Goal: Task Accomplishment & Management: Use online tool/utility

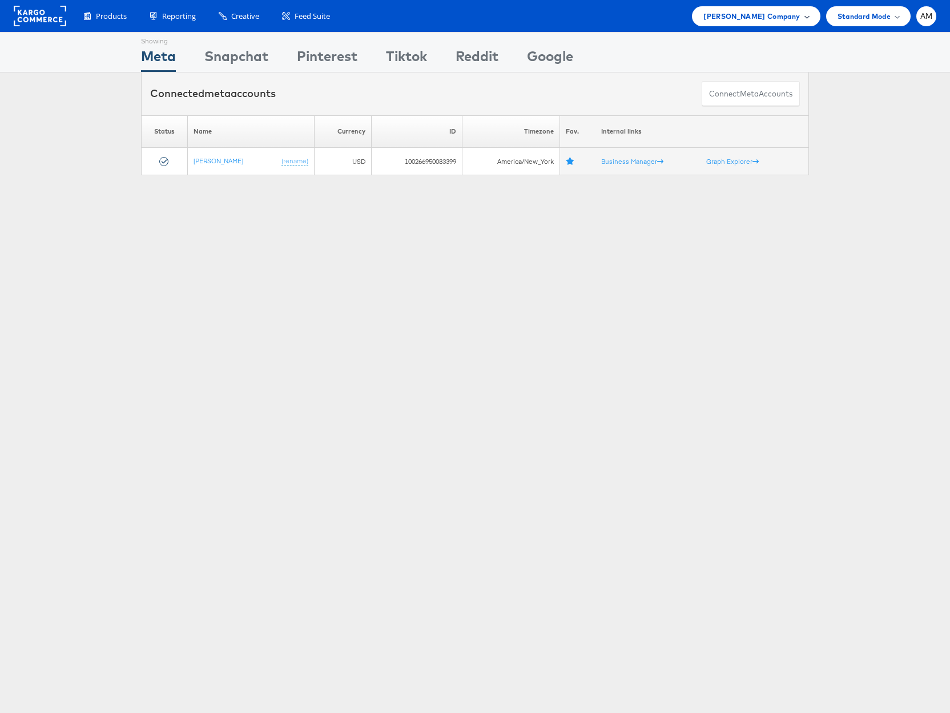
click at [755, 14] on span "Steve Madden Company" at bounding box center [751, 16] width 96 height 12
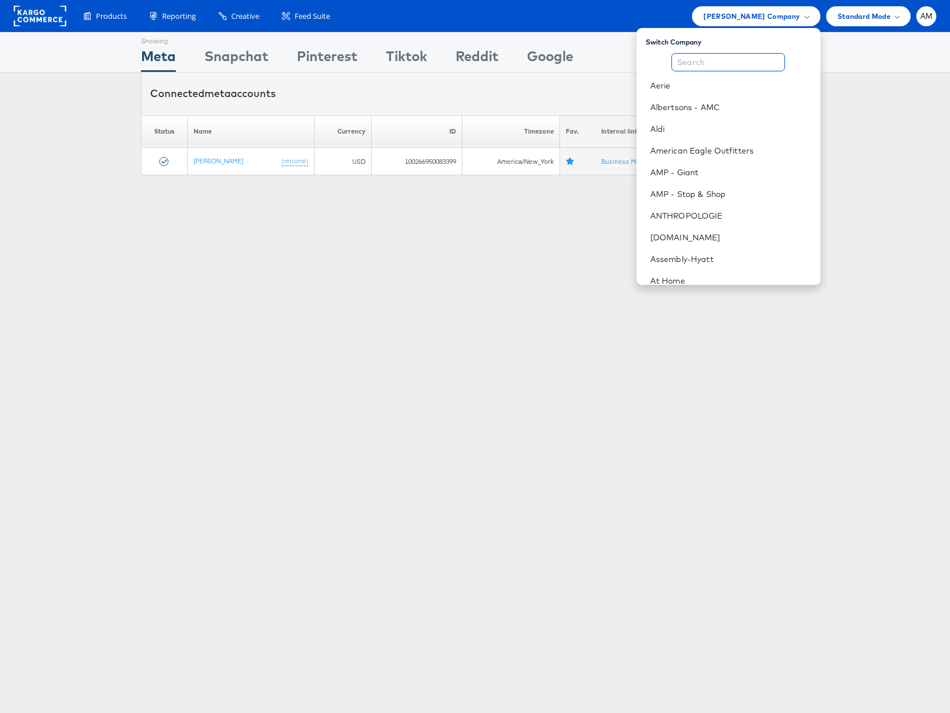
click at [718, 67] on input "text" at bounding box center [728, 62] width 114 height 18
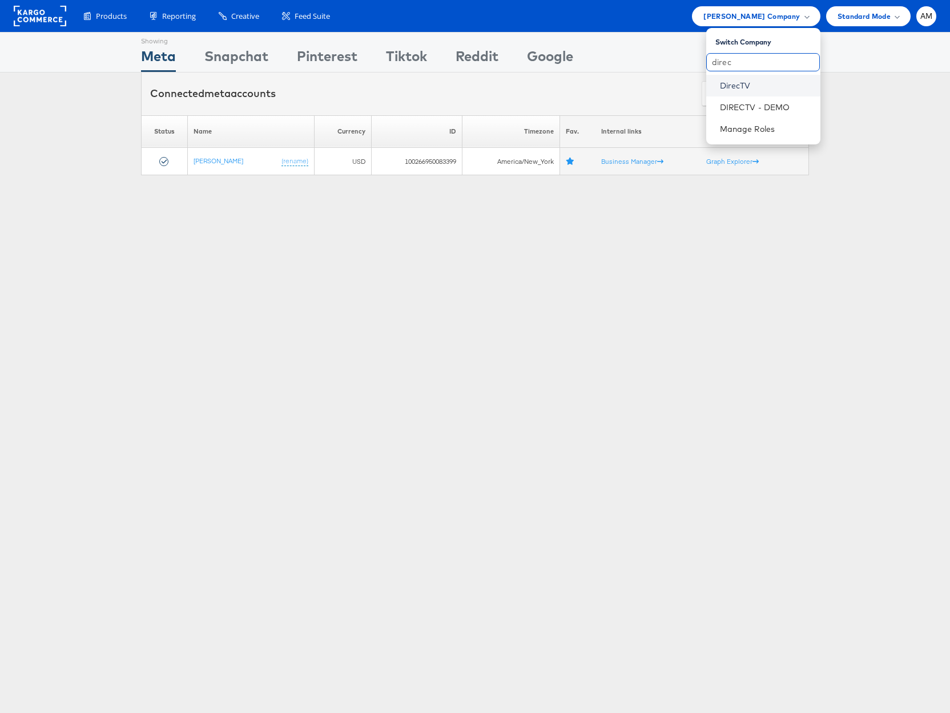
type input "direc"
click at [736, 88] on link "DirecTV" at bounding box center [765, 85] width 91 height 11
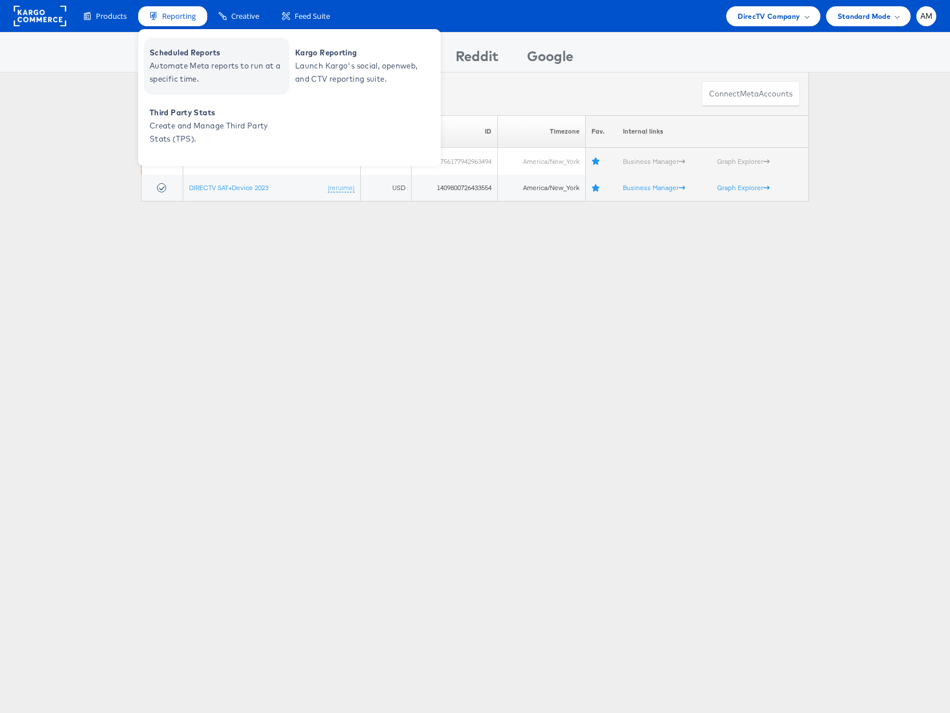
click at [187, 70] on span "Automate Meta reports to run at a specific time." at bounding box center [218, 72] width 137 height 26
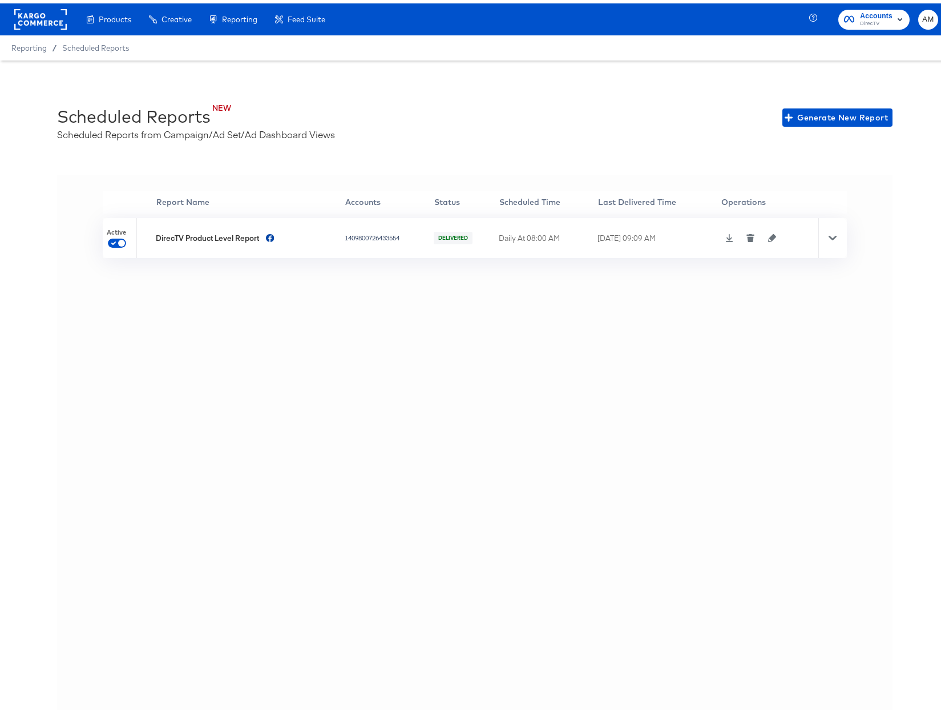
click at [725, 236] on icon at bounding box center [729, 235] width 8 height 8
click at [26, 19] on rect at bounding box center [40, 16] width 53 height 21
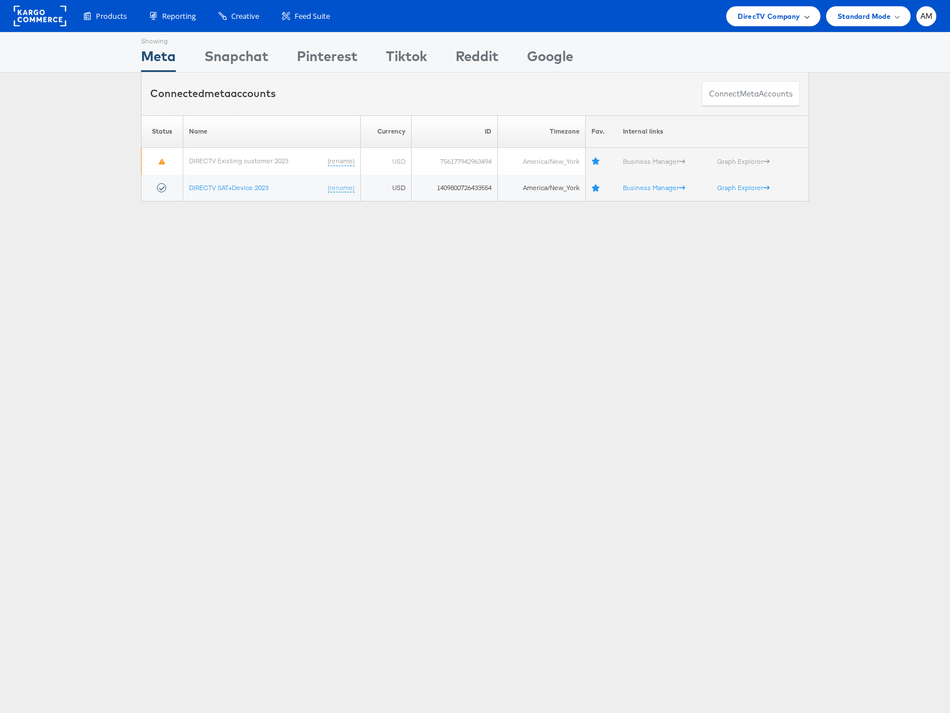
click at [748, 17] on span "DirecTV Company" at bounding box center [768, 16] width 62 height 12
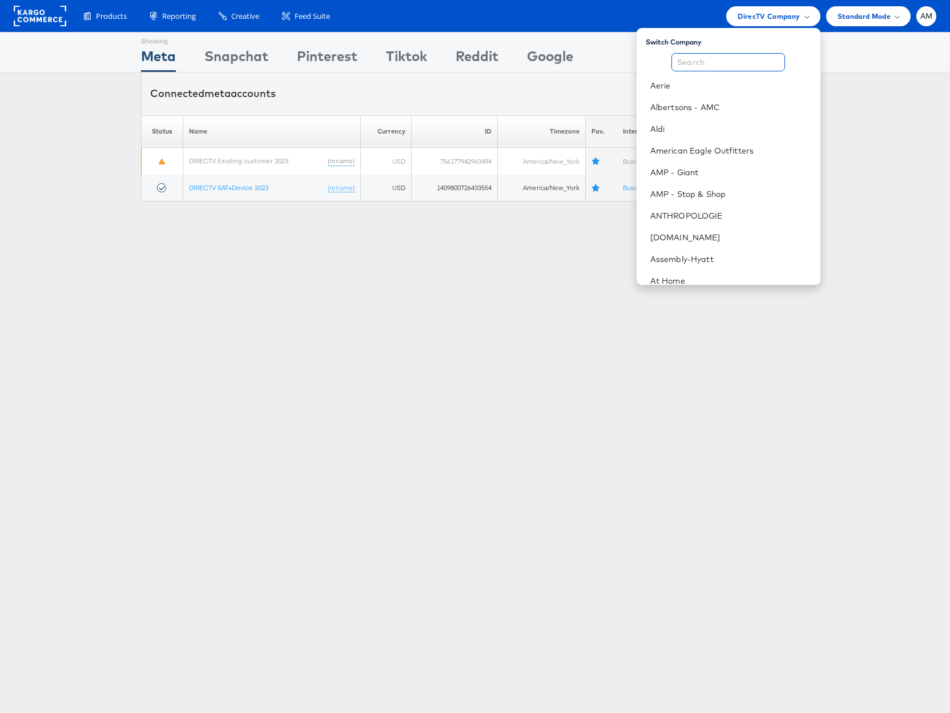
click at [709, 63] on input "text" at bounding box center [728, 62] width 114 height 18
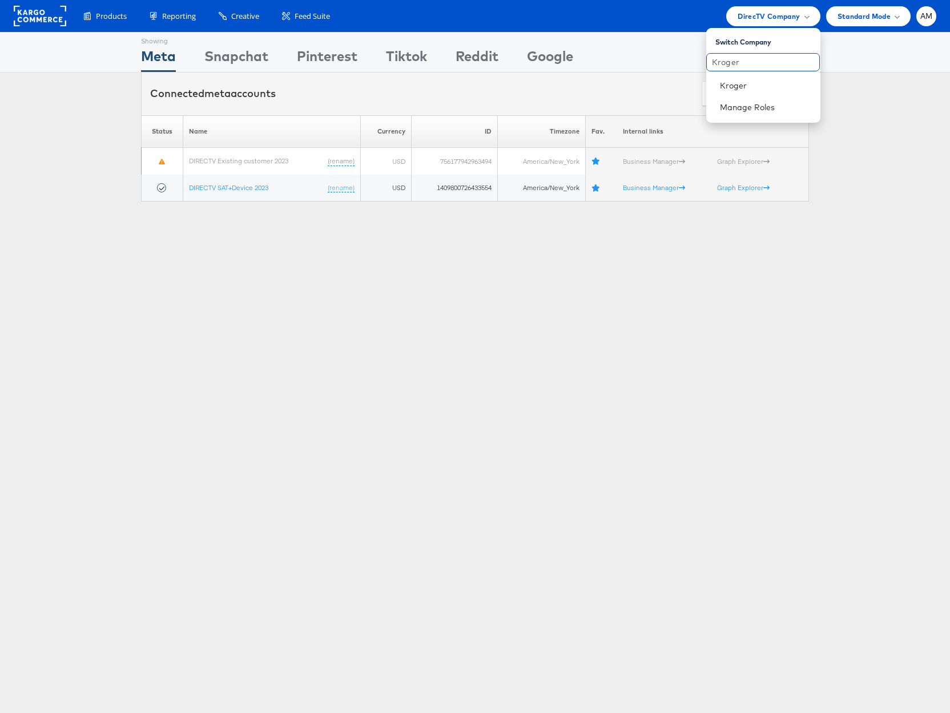
type input "Kroger"
click at [749, 86] on link "Kroger" at bounding box center [765, 85] width 91 height 11
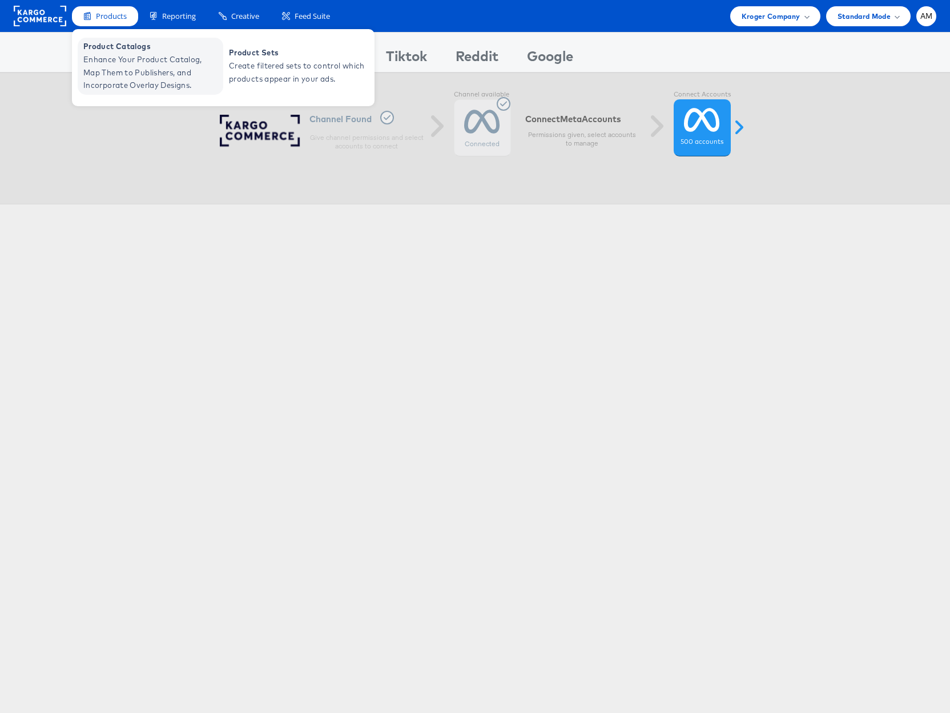
click at [131, 57] on span "Enhance Your Product Catalog, Map Them to Publishers, and Incorporate Overlay D…" at bounding box center [151, 72] width 137 height 39
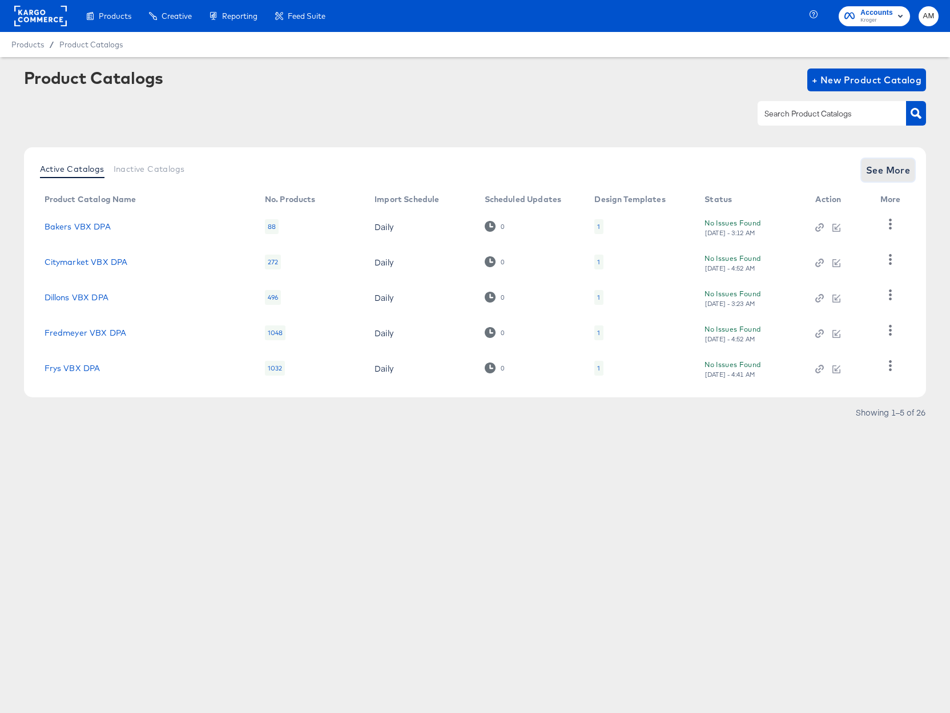
click at [875, 173] on span "See More" at bounding box center [888, 170] width 45 height 16
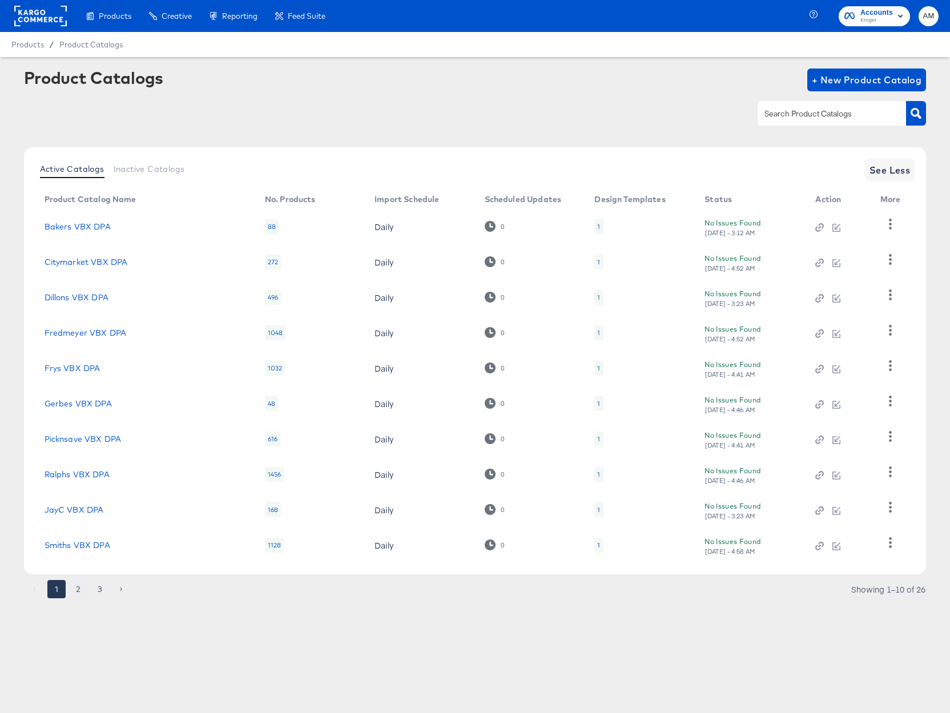
click at [75, 589] on button "2" at bounding box center [78, 589] width 18 height 18
click at [94, 590] on button "3" at bounding box center [100, 589] width 18 height 18
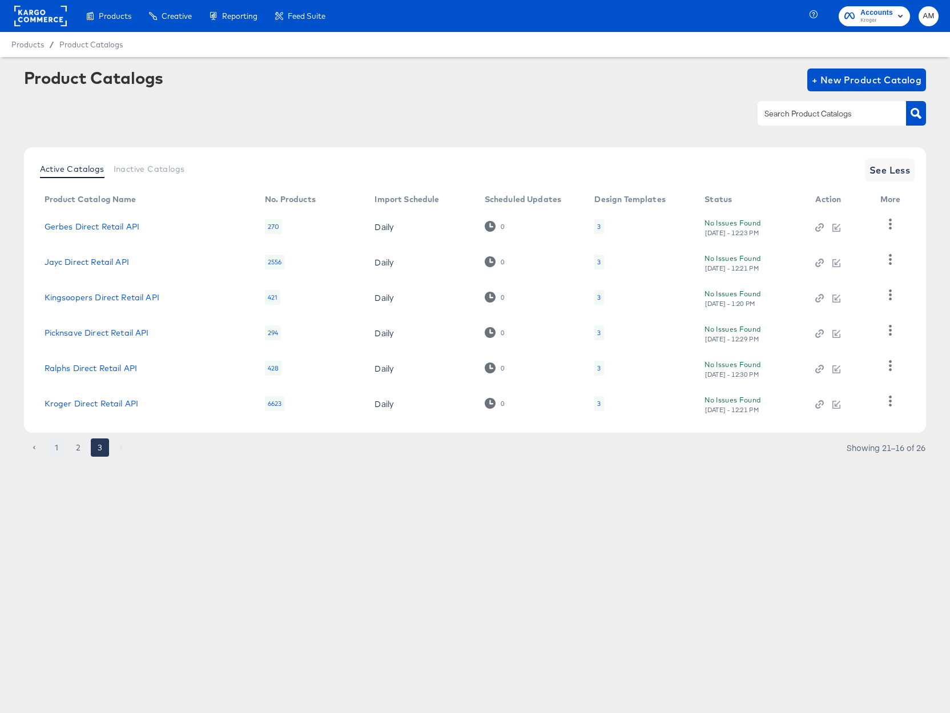
click at [54, 445] on button "1" at bounding box center [56, 447] width 18 height 18
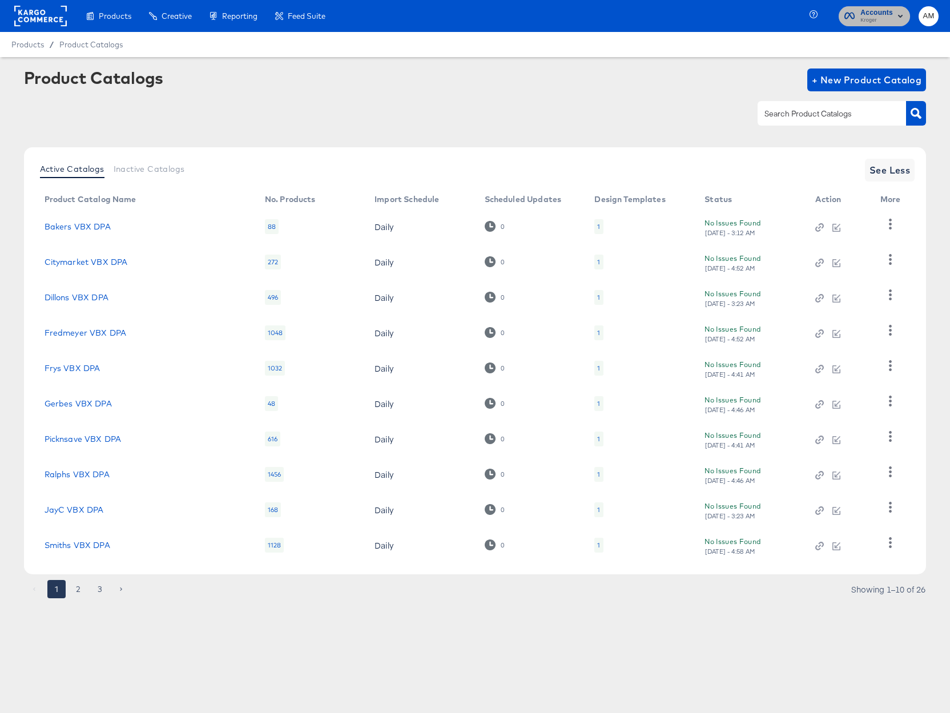
click at [874, 15] on span "Accounts" at bounding box center [876, 13] width 33 height 12
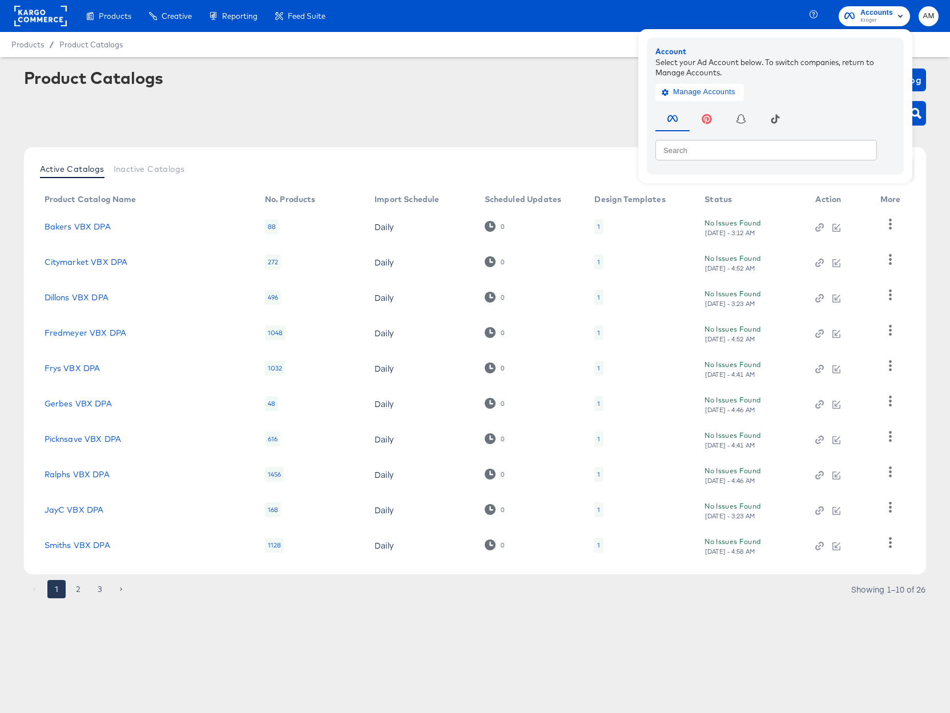
click at [493, 40] on div "Products / Product Catalogs" at bounding box center [475, 44] width 950 height 25
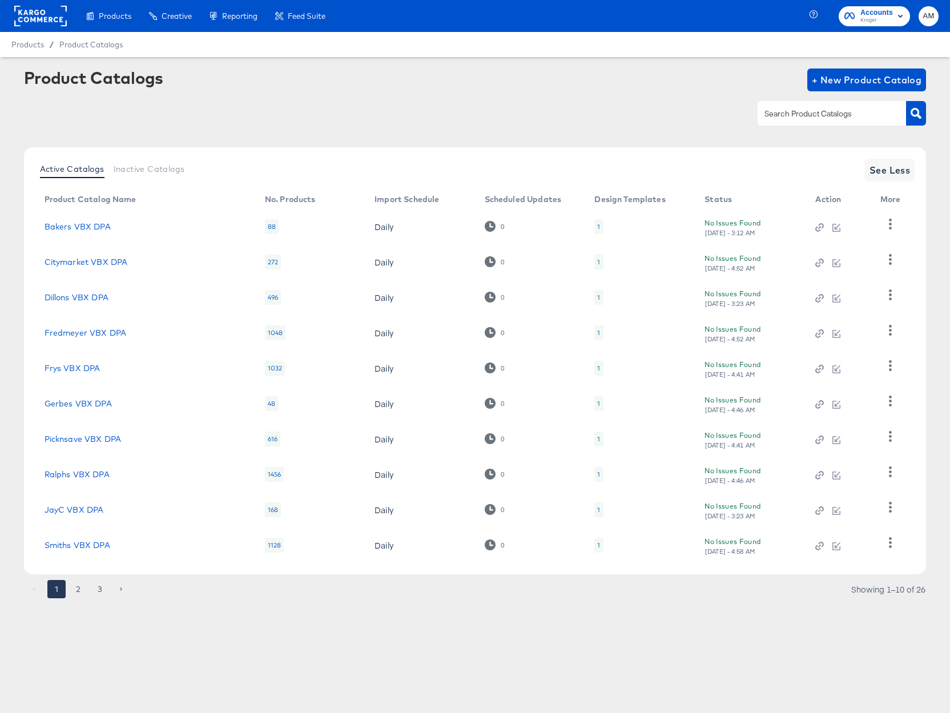
click at [42, 20] on rect at bounding box center [40, 16] width 53 height 21
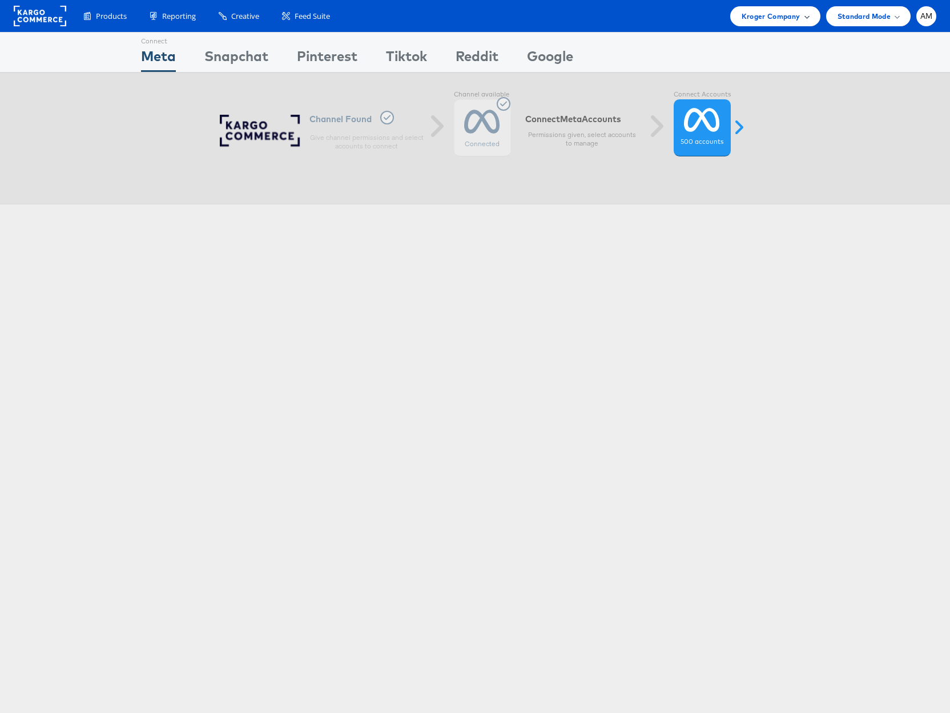
click at [764, 16] on span "Kroger Company" at bounding box center [770, 16] width 59 height 12
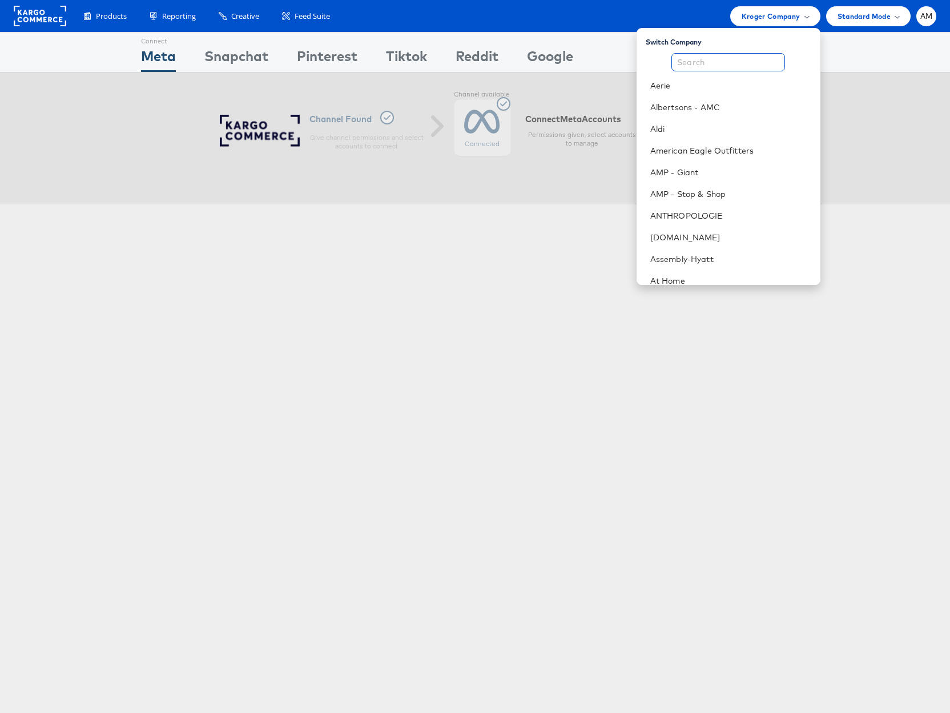
click at [736, 63] on input "text" at bounding box center [728, 62] width 114 height 18
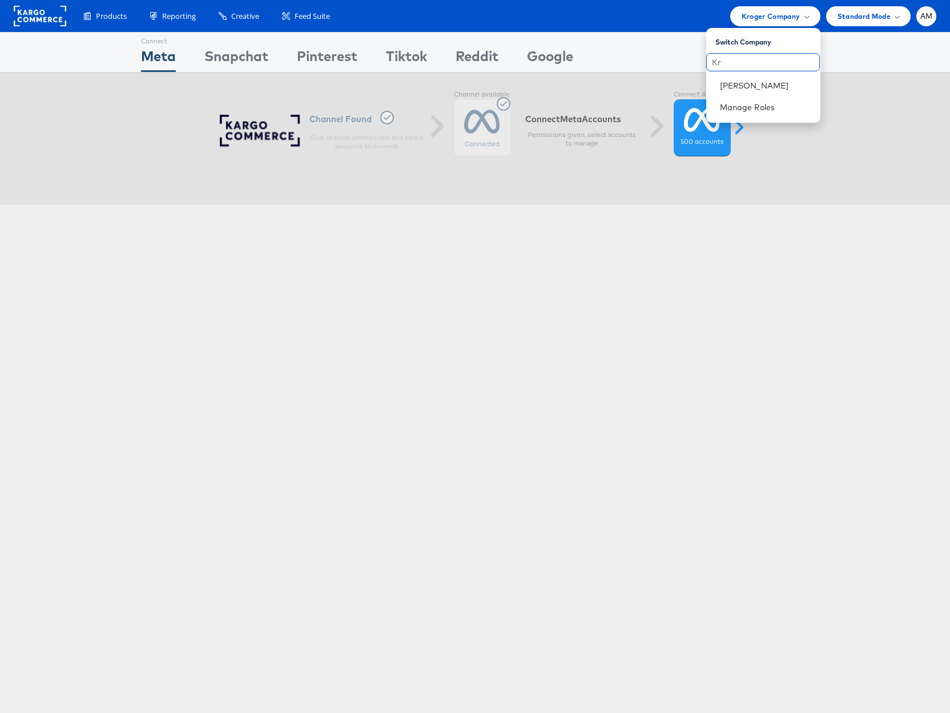
type input "K"
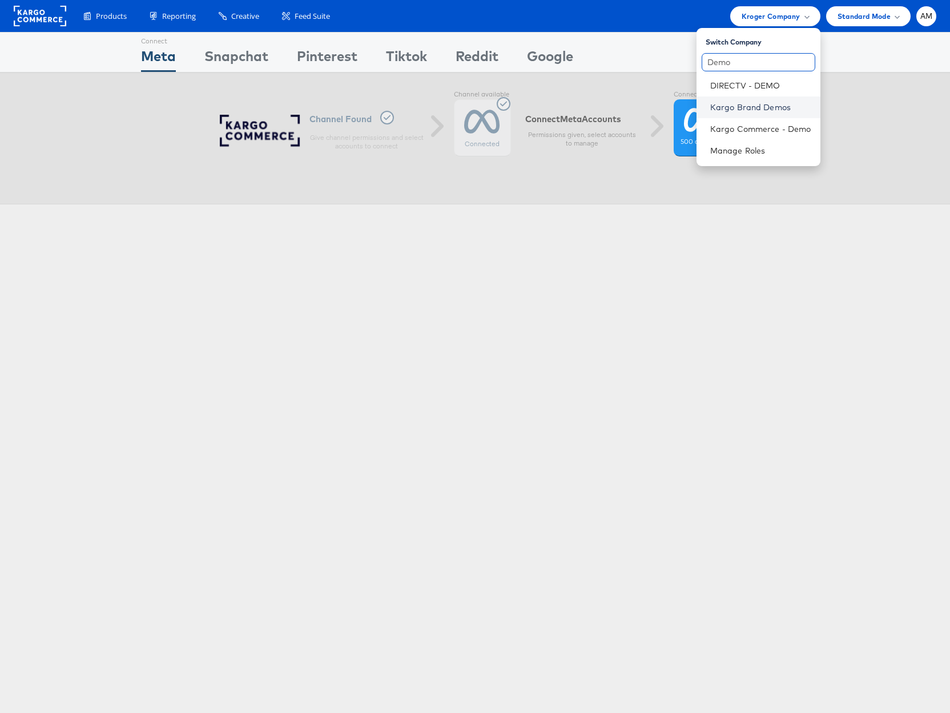
type input "Demo"
click at [761, 107] on link "Kargo Brand Demos" at bounding box center [760, 107] width 101 height 11
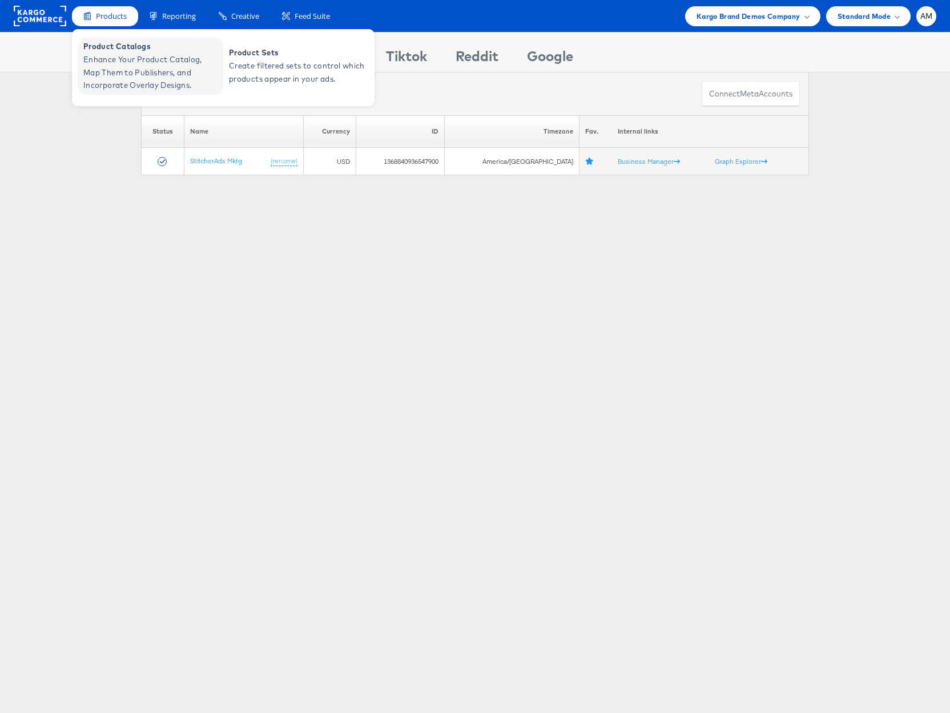
click at [122, 53] on span "Enhance Your Product Catalog, Map Them to Publishers, and Incorporate Overlay D…" at bounding box center [151, 72] width 137 height 39
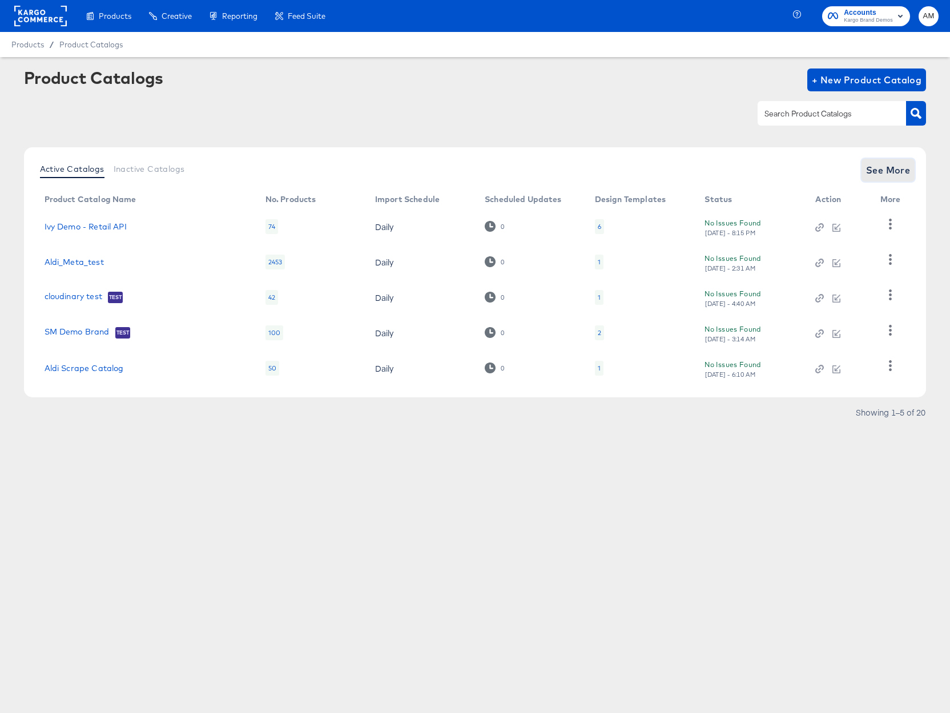
click at [890, 169] on span "See More" at bounding box center [888, 170] width 45 height 16
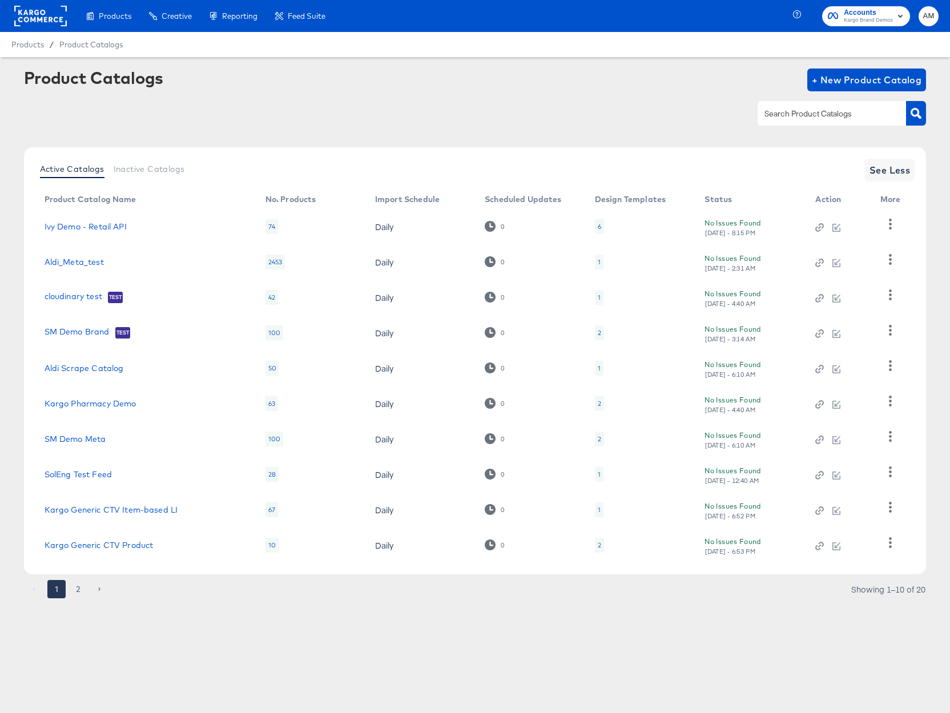
click at [820, 118] on input "text" at bounding box center [823, 113] width 122 height 13
click at [915, 114] on icon "button" at bounding box center [915, 113] width 11 height 11
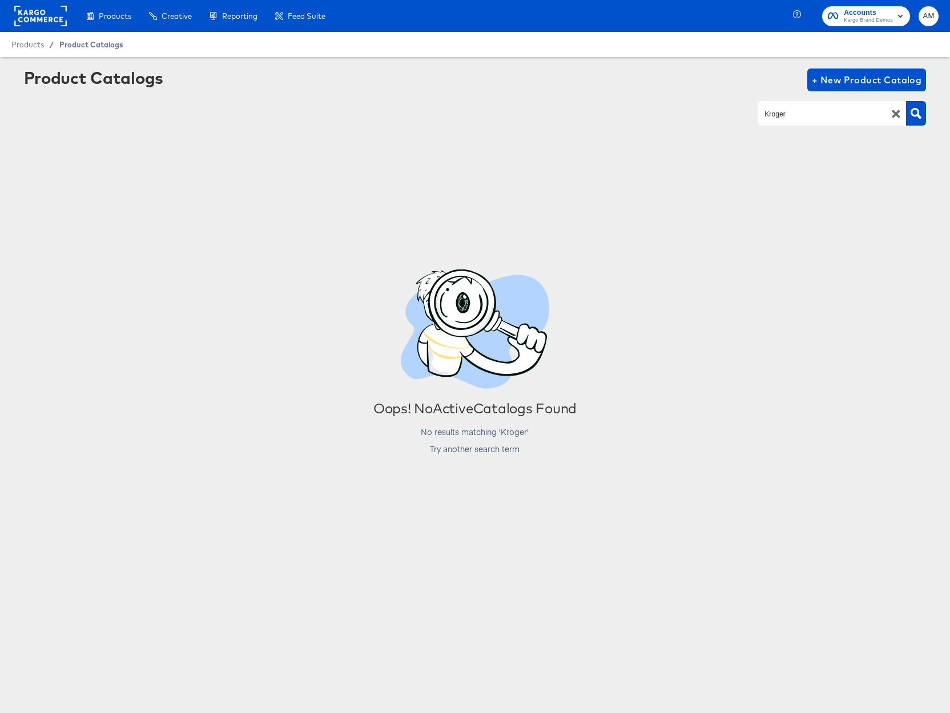
click at [83, 45] on span "Product Catalogs" at bounding box center [91, 44] width 64 height 9
click at [769, 114] on input "Kroger" at bounding box center [823, 113] width 122 height 13
type input "Kargo"
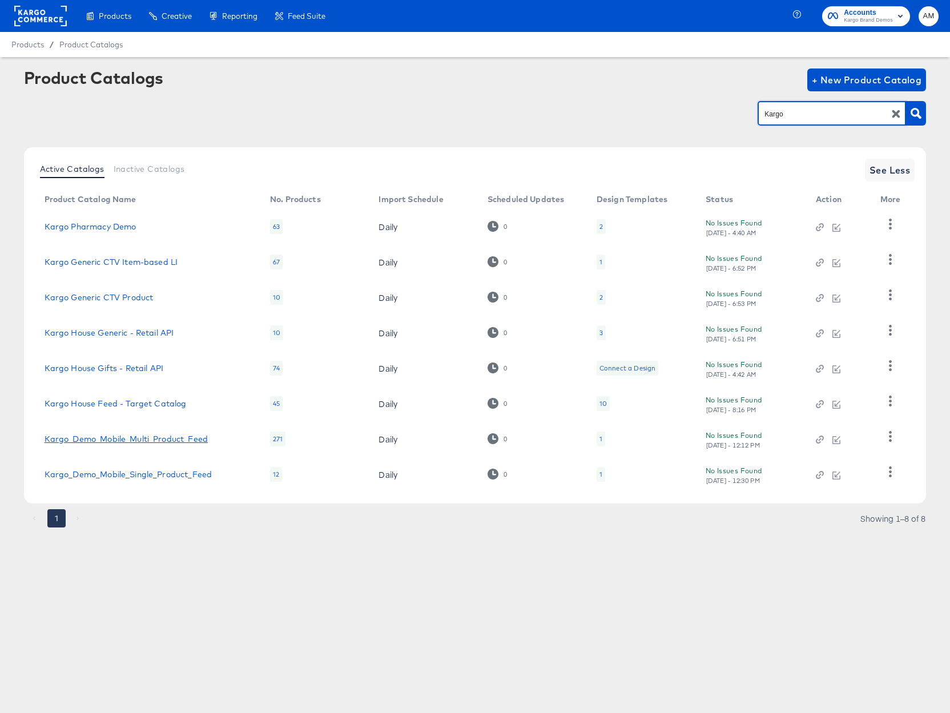
click at [192, 441] on link "Kargo_Demo_Mobile_Multi_Product_Feed" at bounding box center [126, 438] width 163 height 9
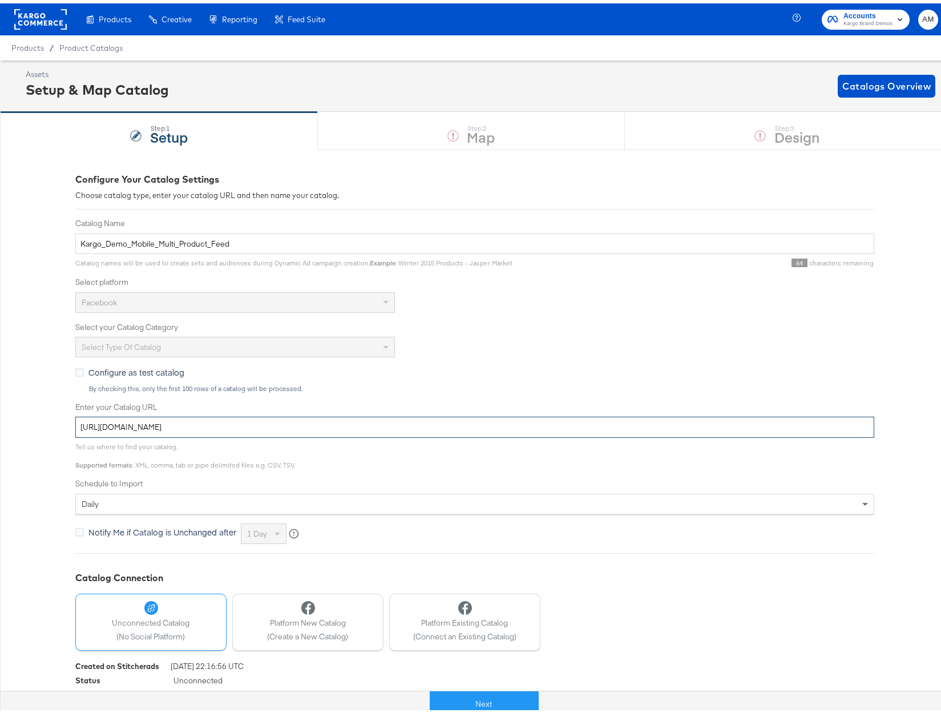
drag, startPoint x: 401, startPoint y: 424, endPoint x: 58, endPoint y: 427, distance: 343.0
click at [58, 427] on div "Configure Your Catalog Settings Choose catalog type, enter your catalog URL and…" at bounding box center [475, 440] width 950 height 588
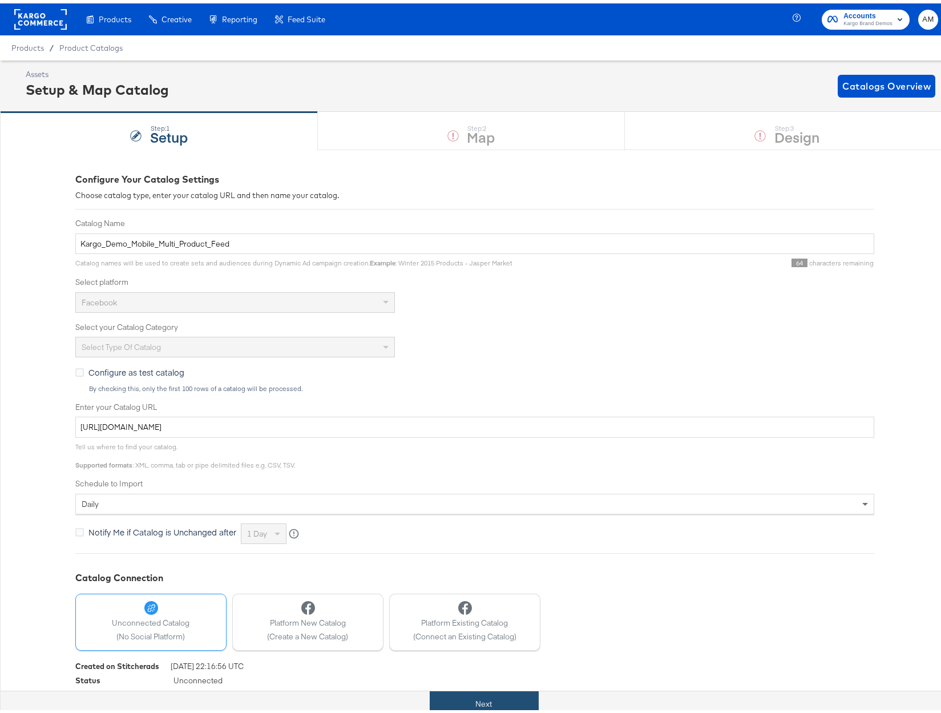
click at [439, 696] on button "Next" at bounding box center [484, 701] width 109 height 26
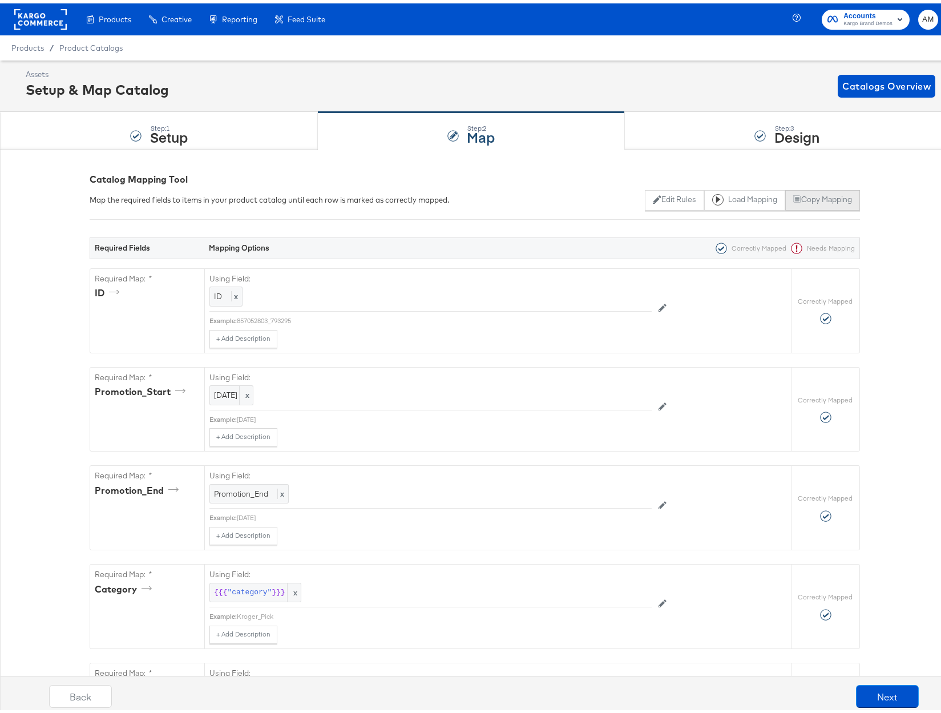
click at [820, 199] on button "Copy Mapping" at bounding box center [822, 197] width 75 height 21
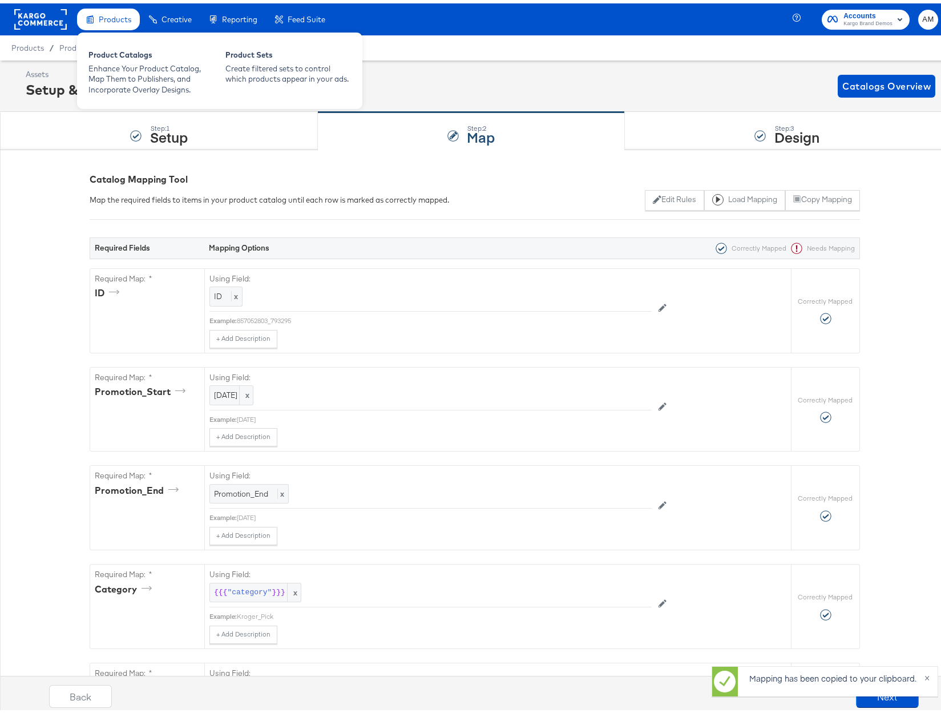
click at [106, 16] on span "Products" at bounding box center [115, 15] width 33 height 9
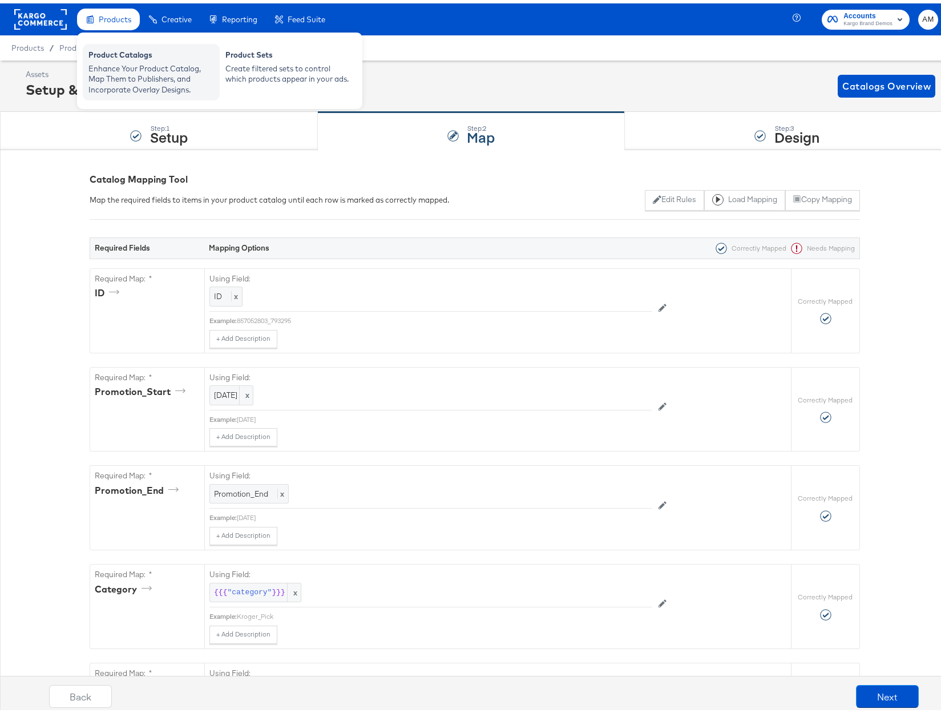
click at [119, 63] on div "Enhance Your Product Catalog, Map Them to Publishers, and Incorporate Overlay D…" at bounding box center [151, 76] width 126 height 32
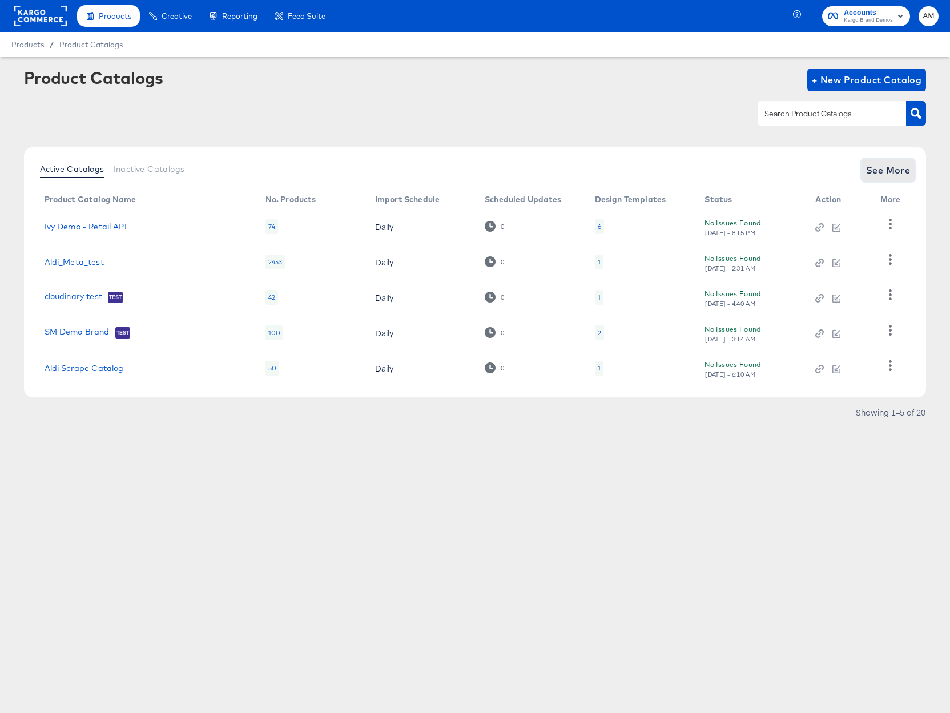
click at [882, 173] on span "See More" at bounding box center [888, 170] width 45 height 16
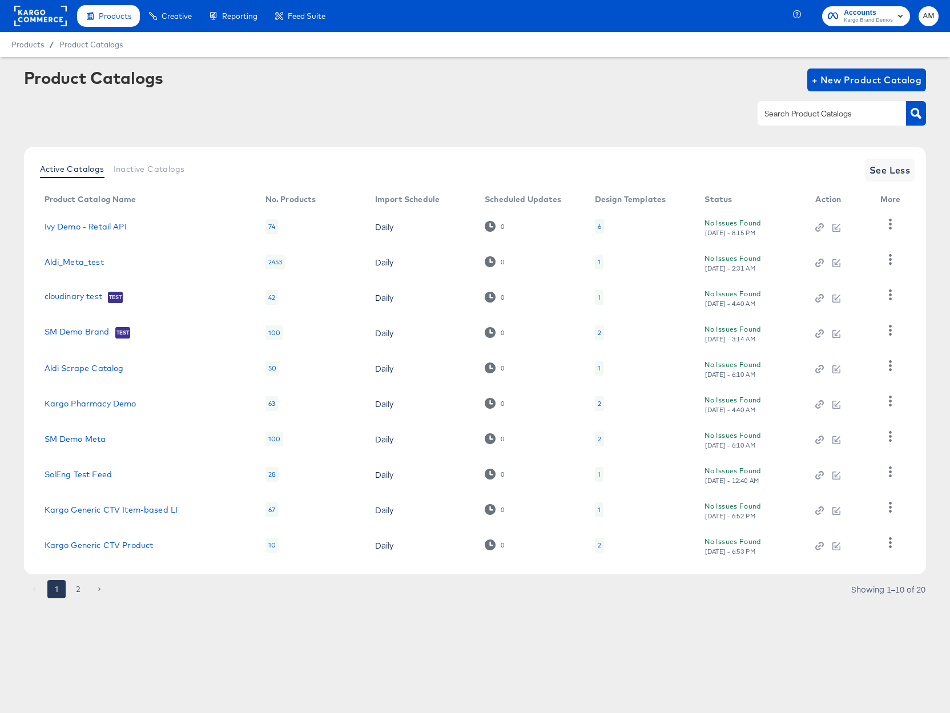
click at [816, 115] on input "text" at bounding box center [823, 113] width 122 height 13
type input "Kargo"
click at [914, 122] on button "button" at bounding box center [916, 113] width 20 height 25
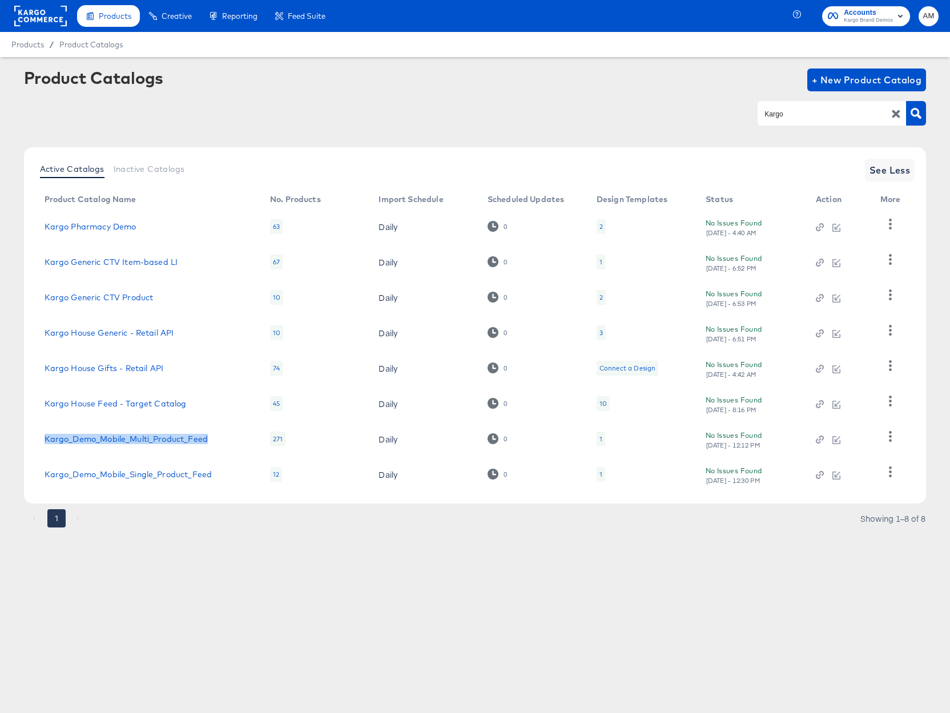
drag, startPoint x: 206, startPoint y: 439, endPoint x: 43, endPoint y: 442, distance: 163.2
click at [43, 442] on td "Kargo_Demo_Mobile_Multi_Product_Feed" at bounding box center [147, 438] width 225 height 35
copy link "Kargo_Demo_Mobile_Multi_Product_Feed"
click at [834, 76] on span "+ New Product Catalog" at bounding box center [867, 80] width 110 height 16
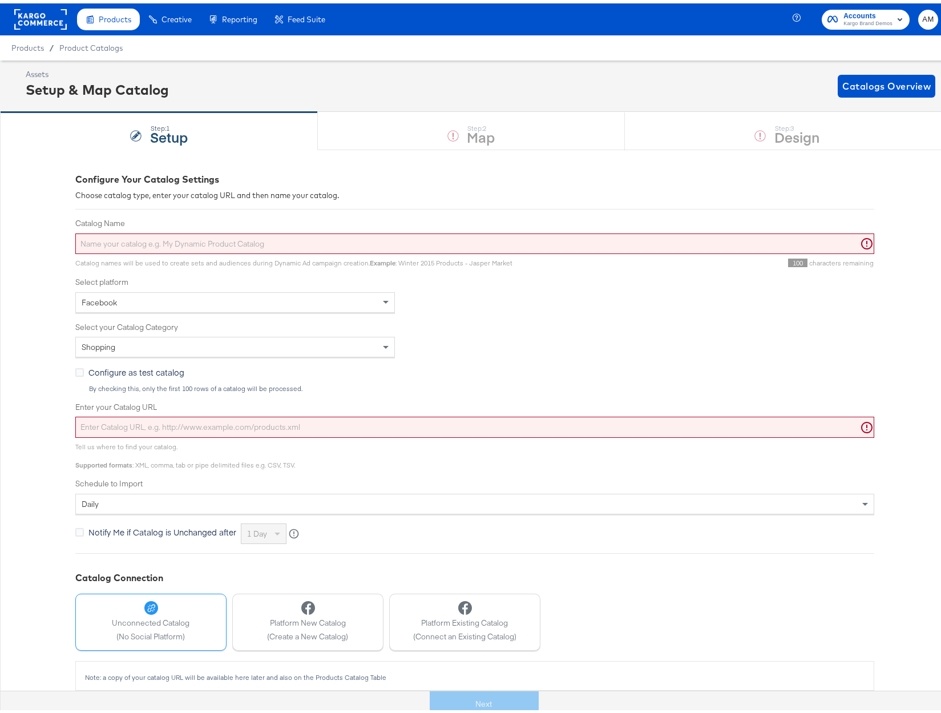
click at [136, 240] on input "Catalog Name" at bounding box center [474, 240] width 799 height 21
paste input "Kargo_Demo_Mobile_Multi_Product_Feed"
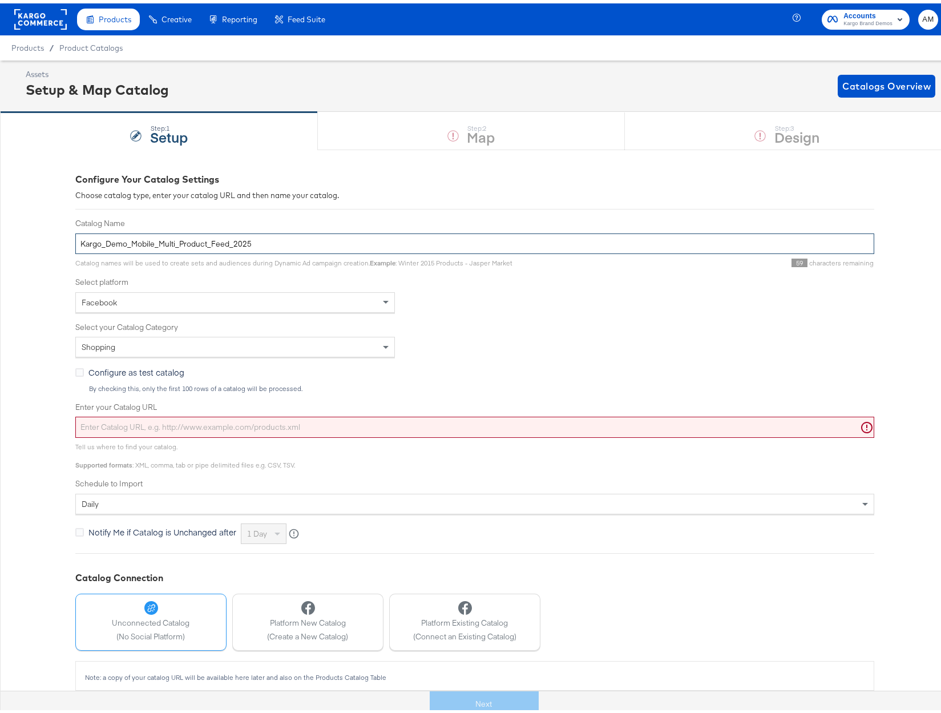
type input "Kargo_Demo_Mobile_Multi_Product_Feed_2025"
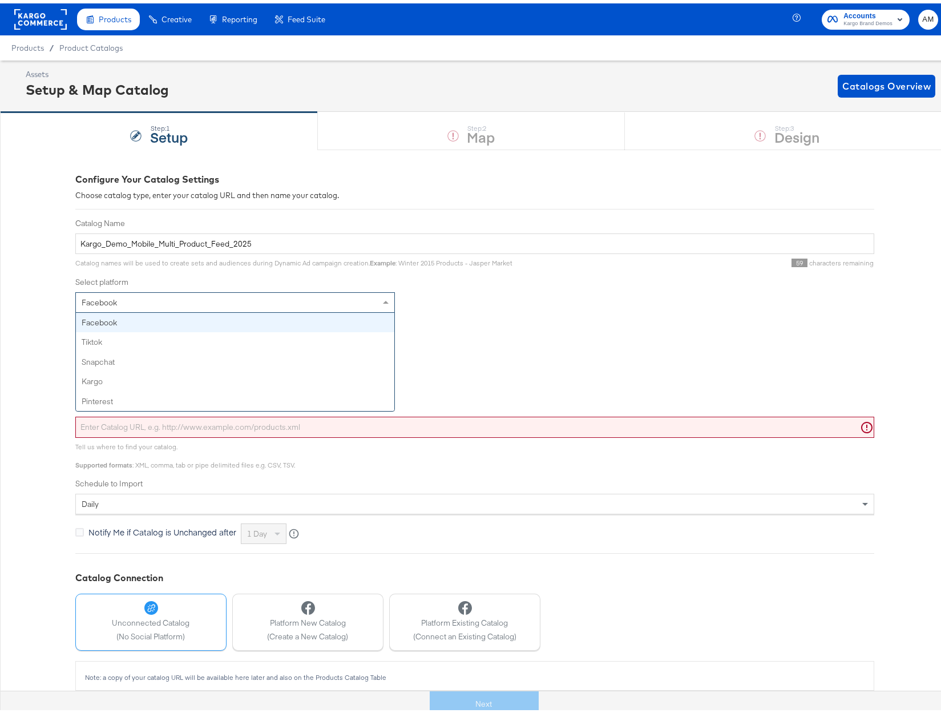
click at [91, 297] on span "Facebook" at bounding box center [99, 299] width 35 height 10
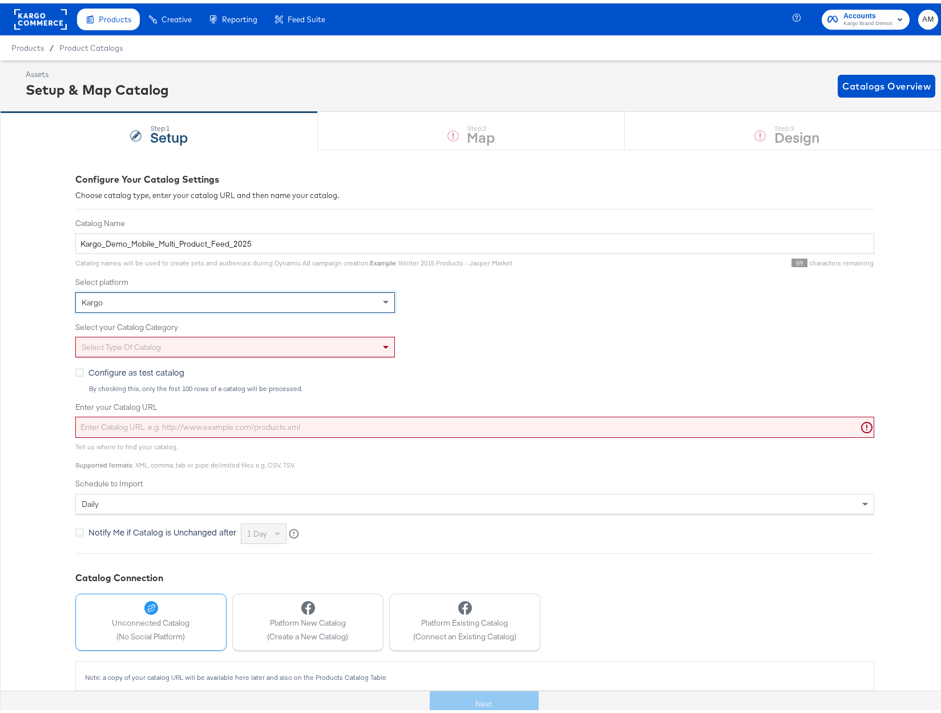
click at [111, 352] on div "Select type of catalog" at bounding box center [235, 343] width 318 height 19
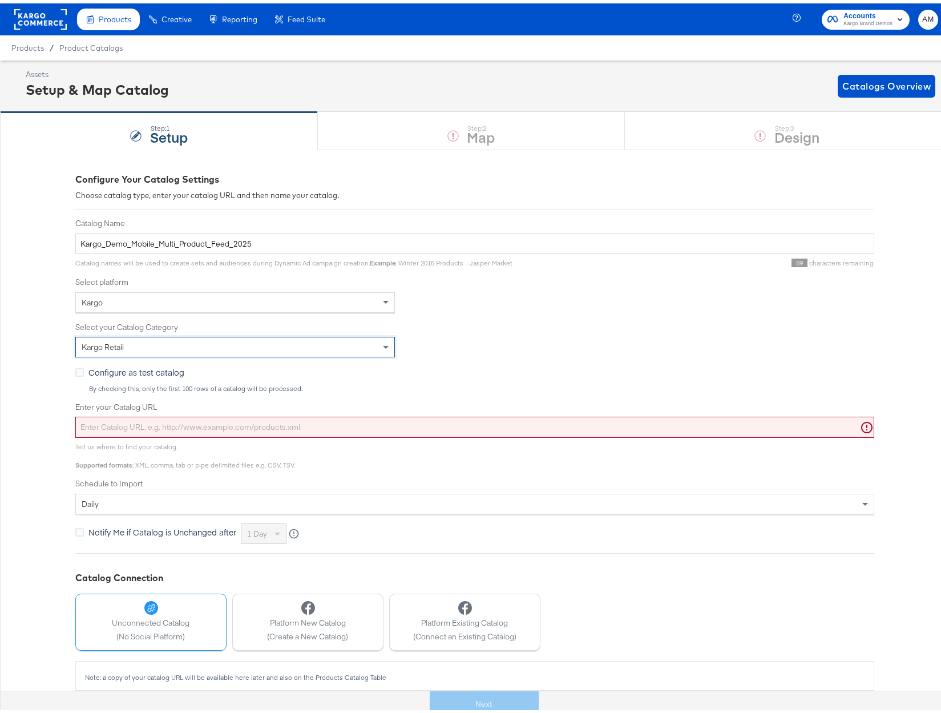
click at [128, 425] on input "Enter your Catalog URL" at bounding box center [474, 423] width 799 height 21
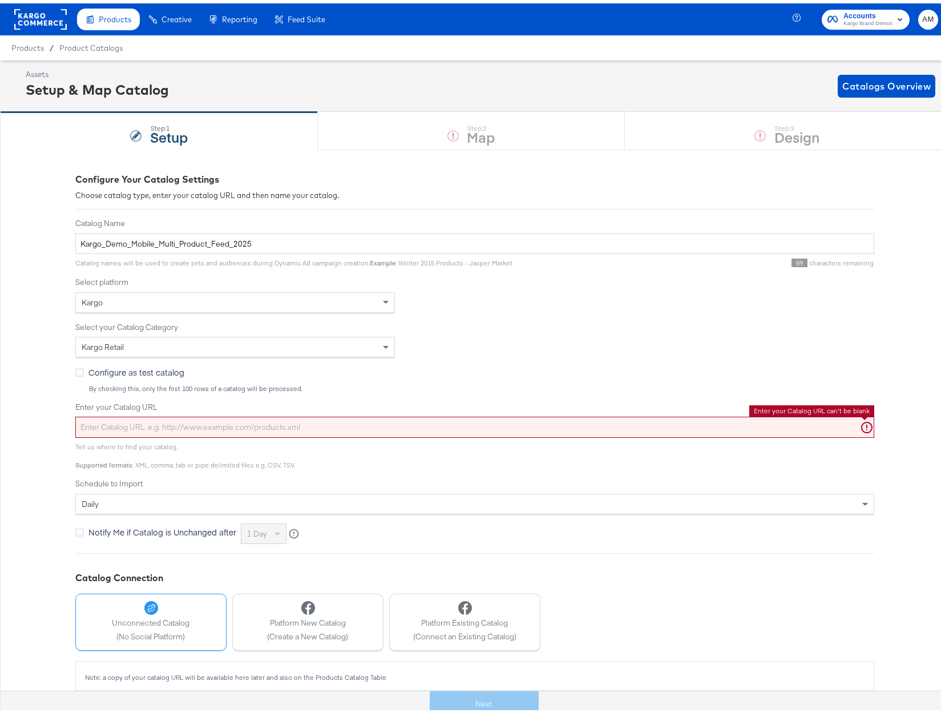
paste input "https://fms.stitcherads.com/download/3f66cb29-a26e-483d-b3b5-782730c3c68b/feed.…"
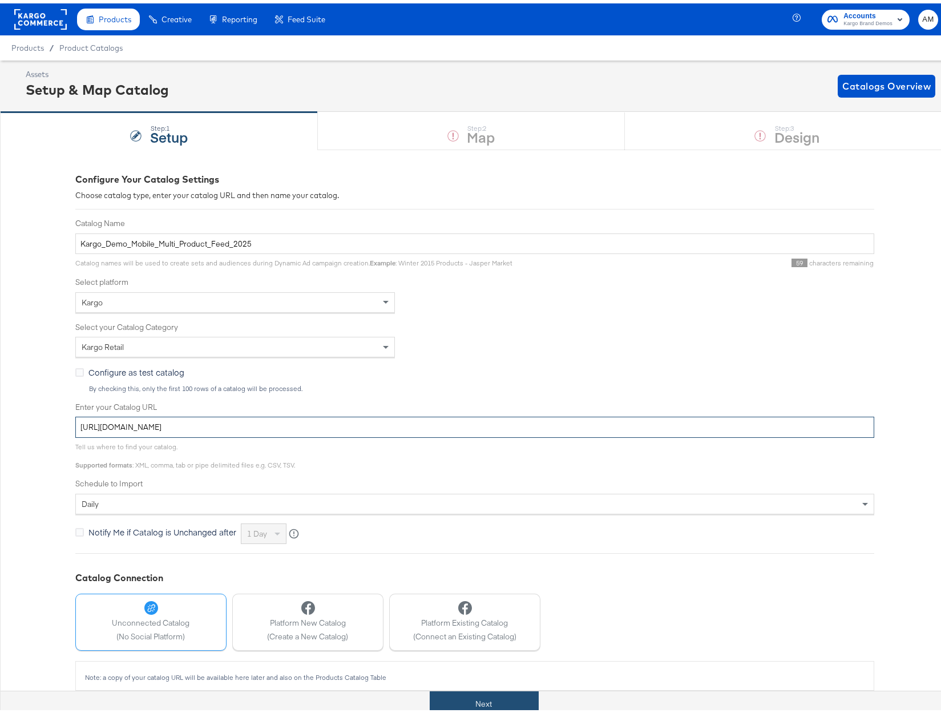
type input "https://fms.stitcherads.com/download/3f66cb29-a26e-483d-b3b5-782730c3c68b/feed.…"
click at [443, 697] on button "Next" at bounding box center [484, 701] width 109 height 26
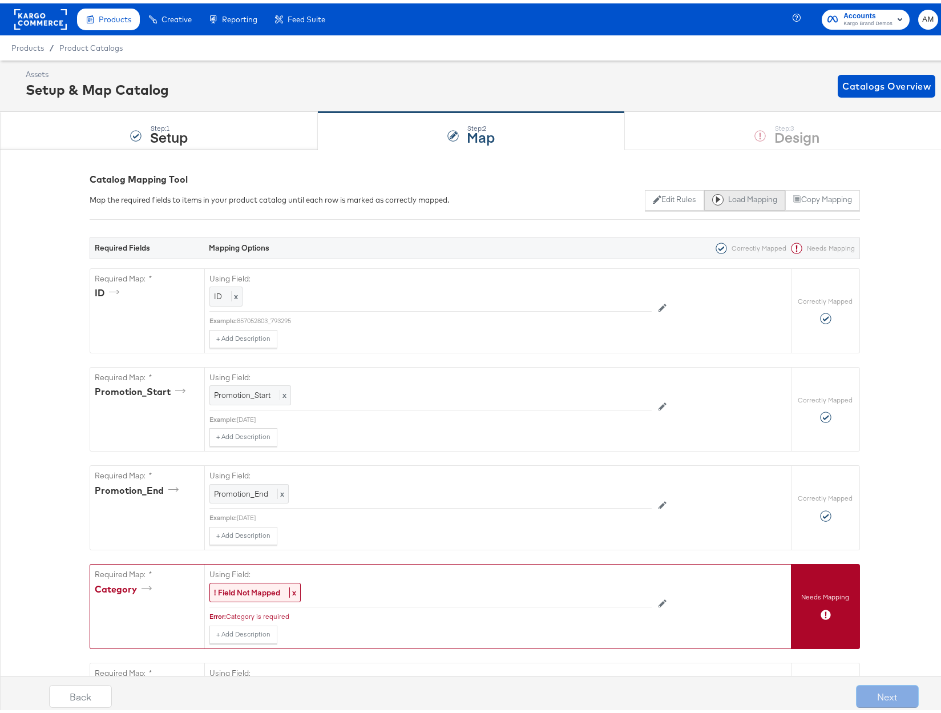
click at [731, 196] on button "Load Mapping" at bounding box center [744, 197] width 81 height 21
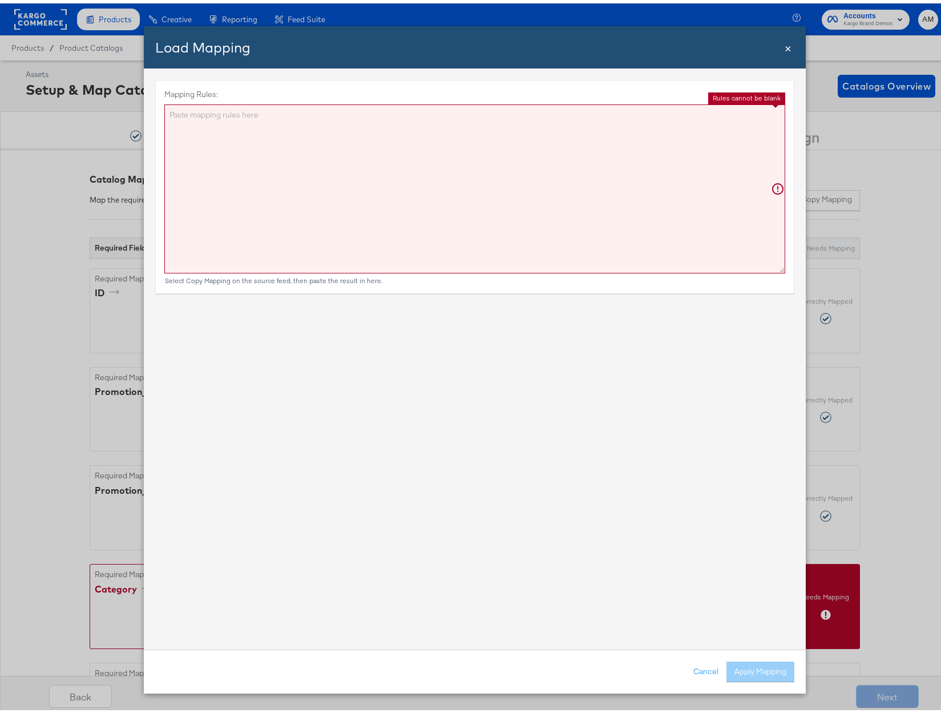
click at [349, 149] on textarea "Mapping Rules:" at bounding box center [474, 185] width 621 height 169
paste textarea "{"id":"{{{\"id\"}}}","title":"{{{\"title\"}}}","description":"{{#if (is_blank d…"
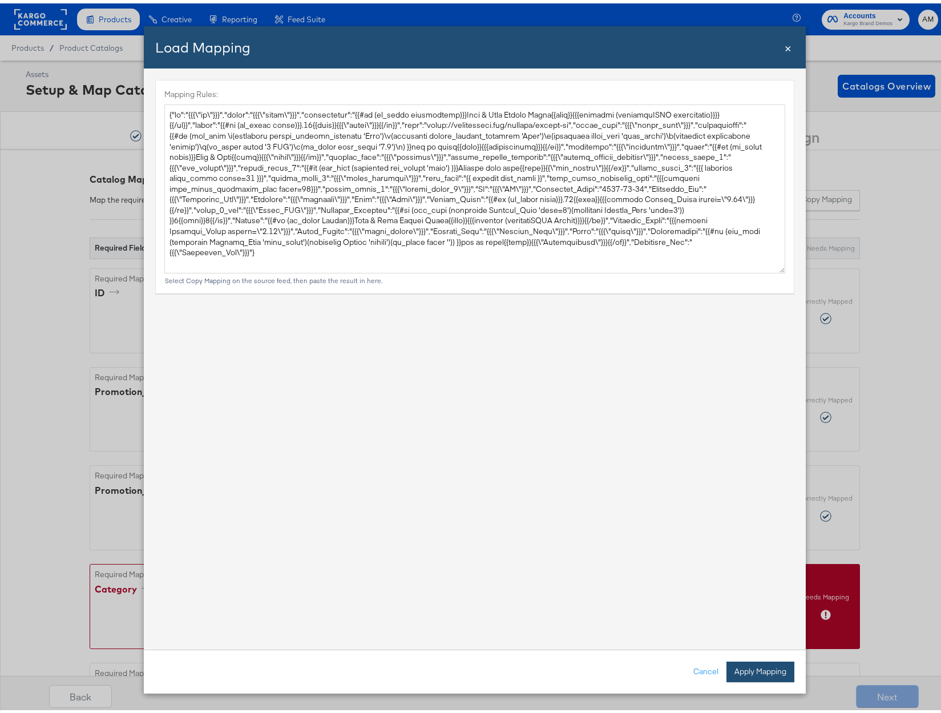
type textarea "{ "id": "{{{\"id\"}}}", "title": "{{{\"title\"}}}", "description": "{{#if (is_b…"
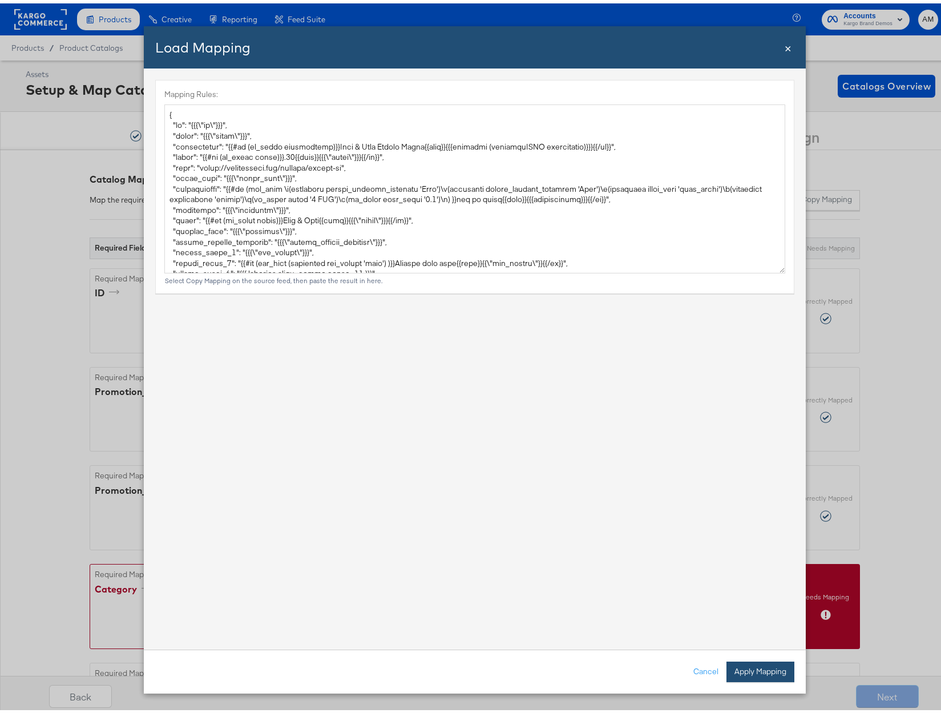
click at [739, 668] on button "Apply Mapping" at bounding box center [760, 668] width 68 height 21
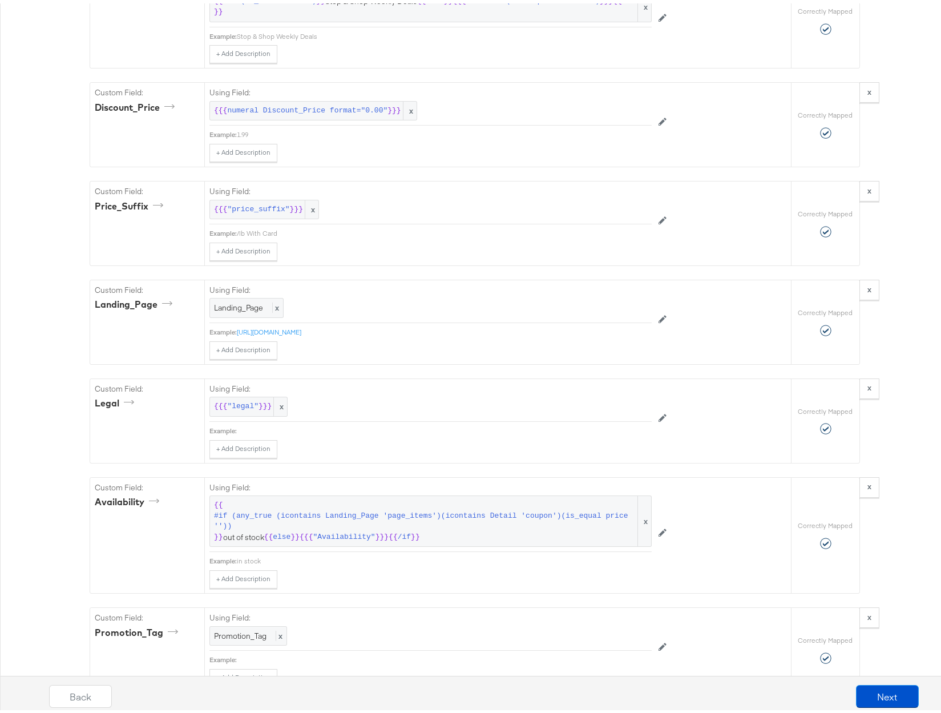
scroll to position [1832, 0]
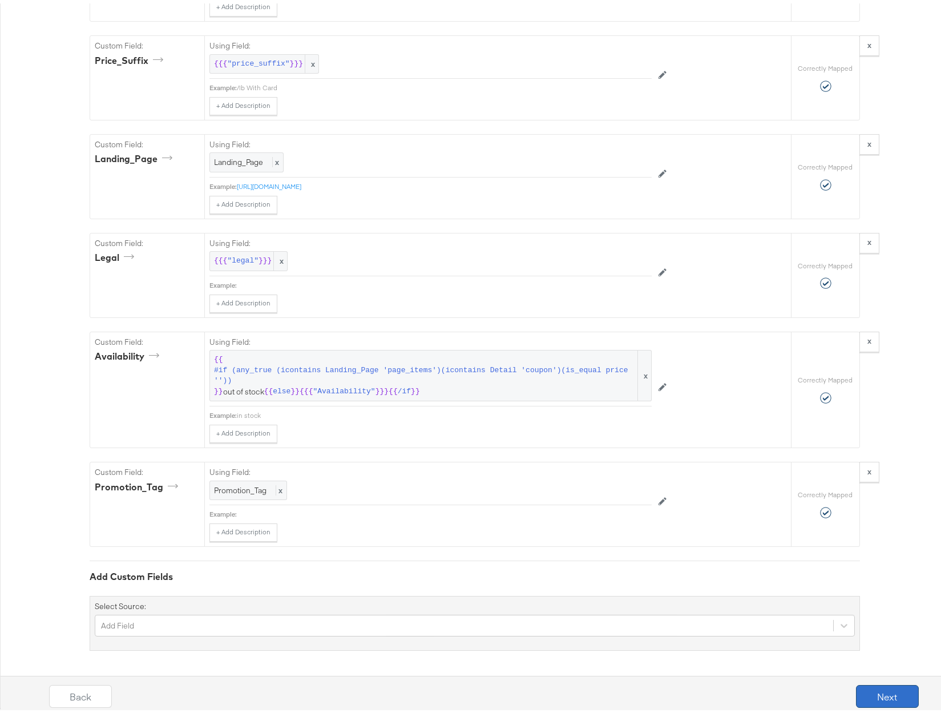
click at [874, 691] on button "Next" at bounding box center [887, 692] width 63 height 23
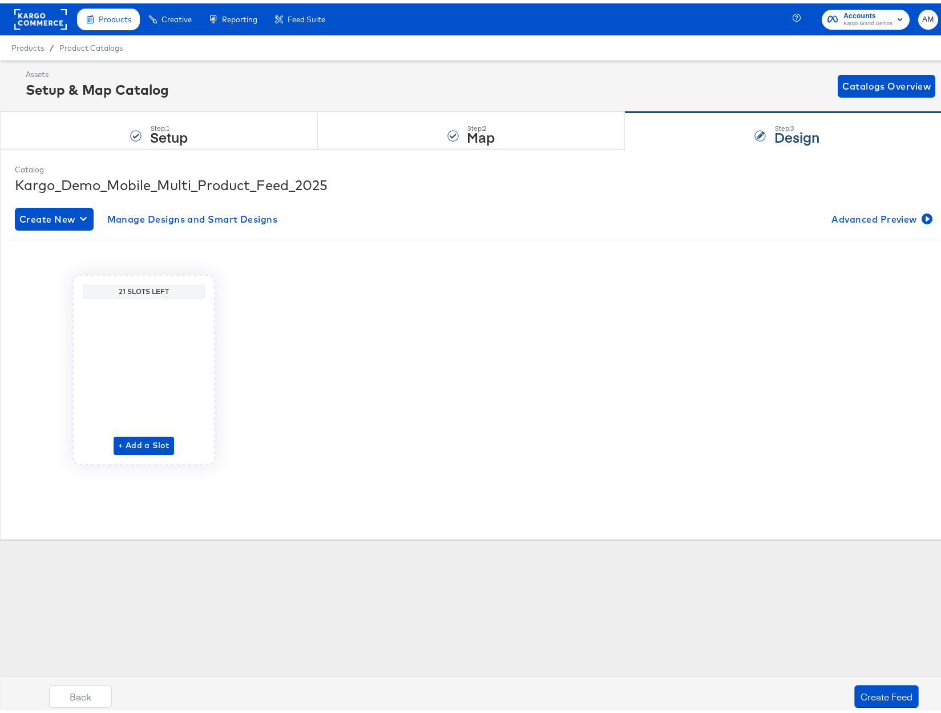
scroll to position [0, 0]
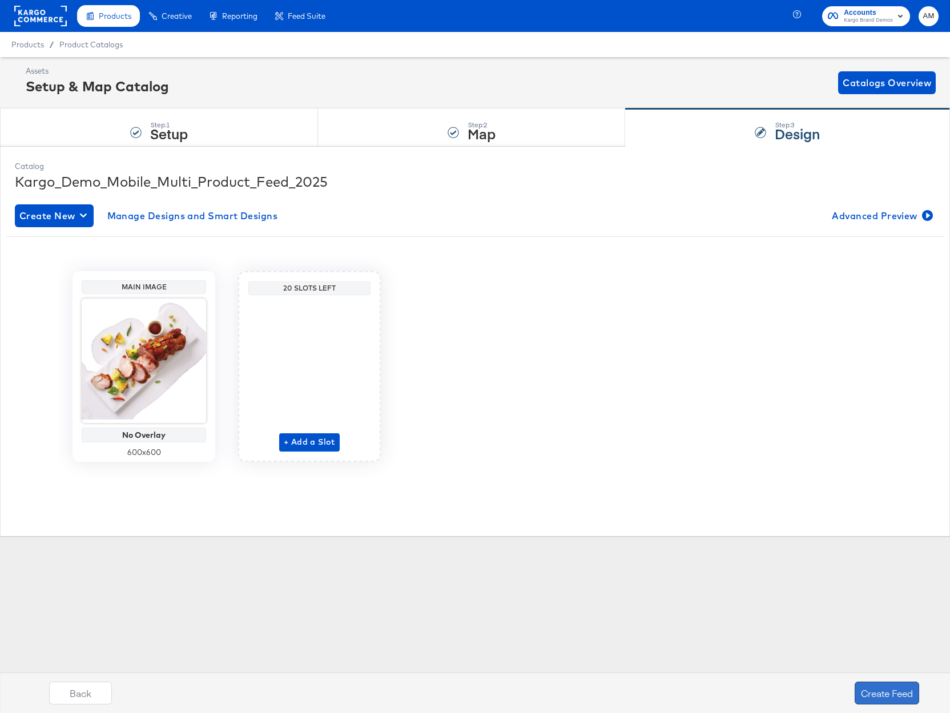
click at [874, 693] on button "Create Feed" at bounding box center [886, 692] width 64 height 23
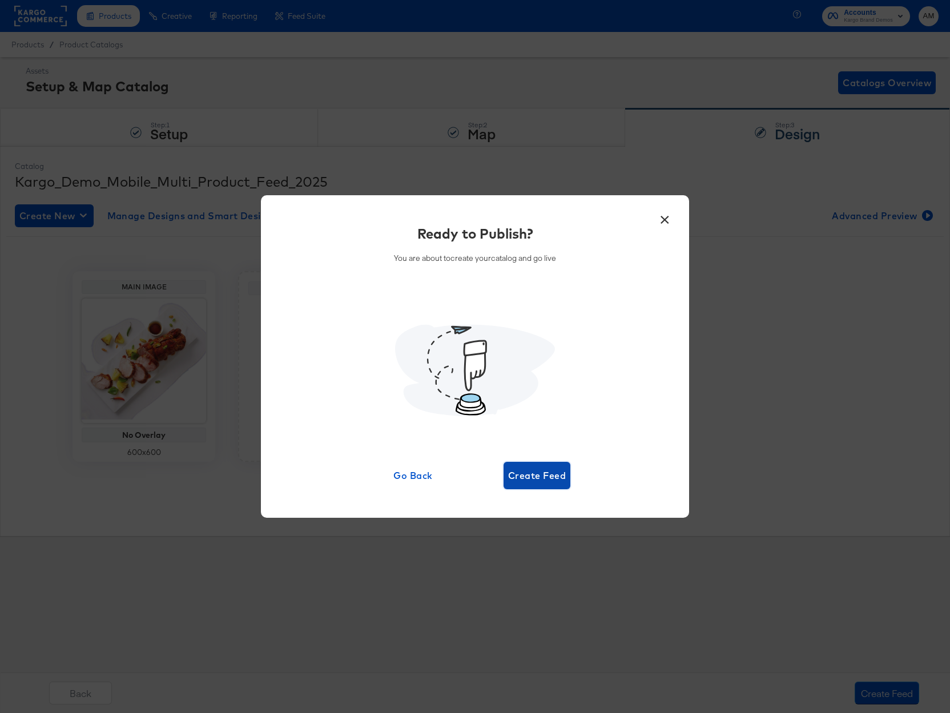
click at [544, 478] on span "Create Feed" at bounding box center [537, 475] width 58 height 16
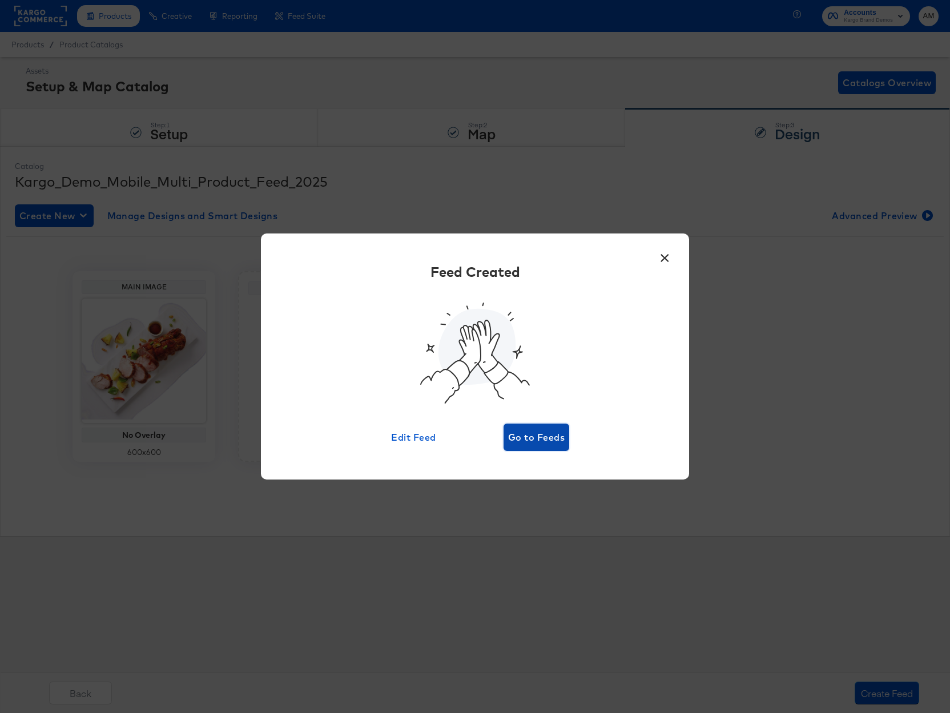
click at [525, 437] on span "Go to Feeds" at bounding box center [536, 437] width 56 height 16
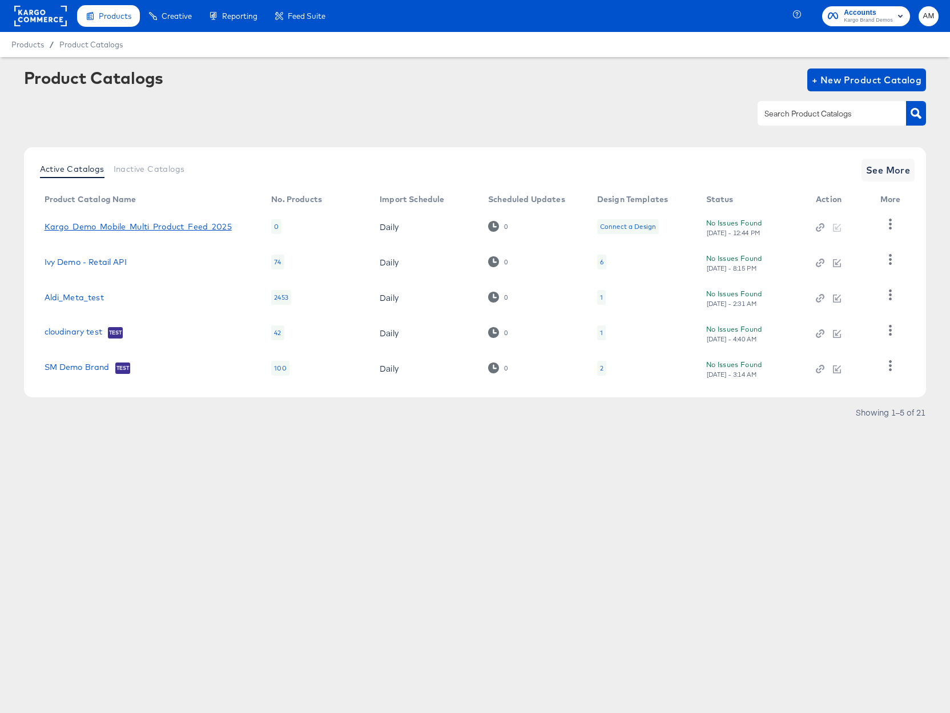
click at [164, 230] on link "Kargo_Demo_Mobile_Multi_Product_Feed_2025" at bounding box center [138, 226] width 187 height 9
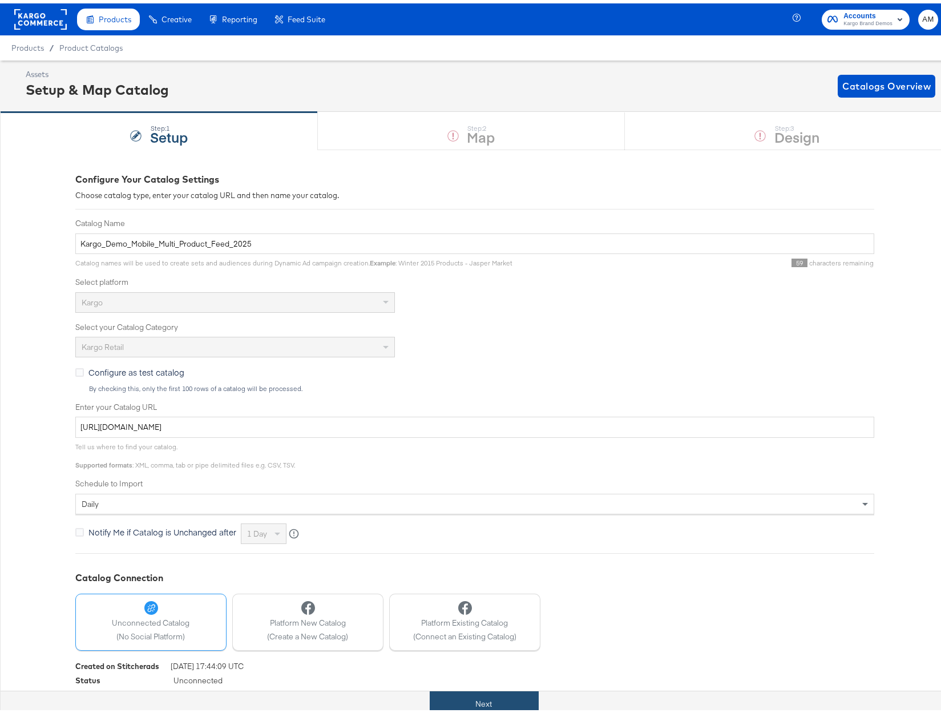
click at [469, 700] on button "Next" at bounding box center [484, 701] width 109 height 26
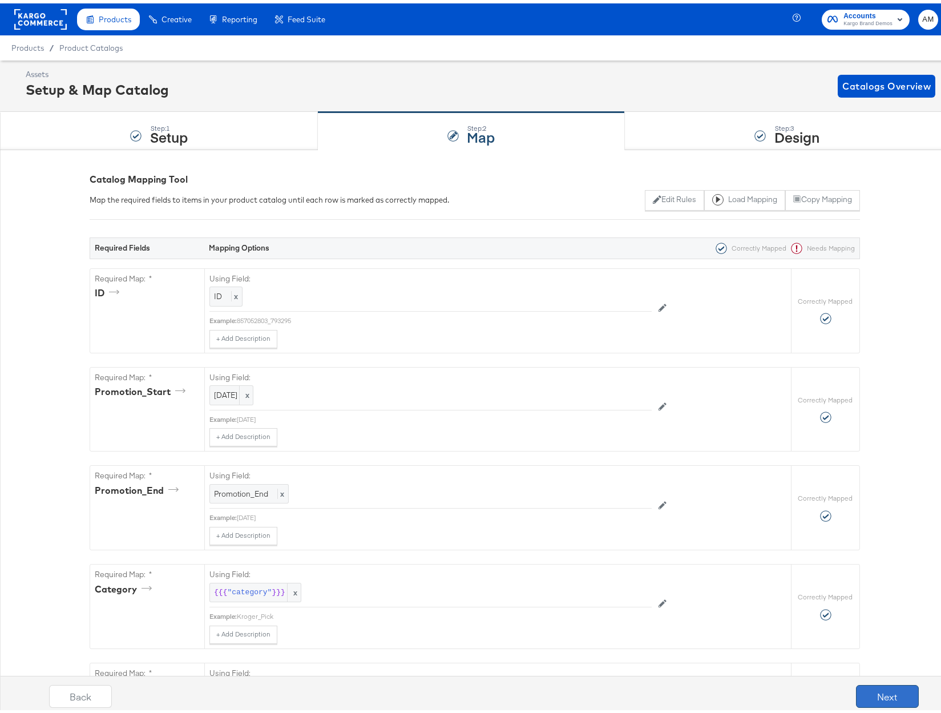
click at [880, 694] on button "Next" at bounding box center [887, 692] width 63 height 23
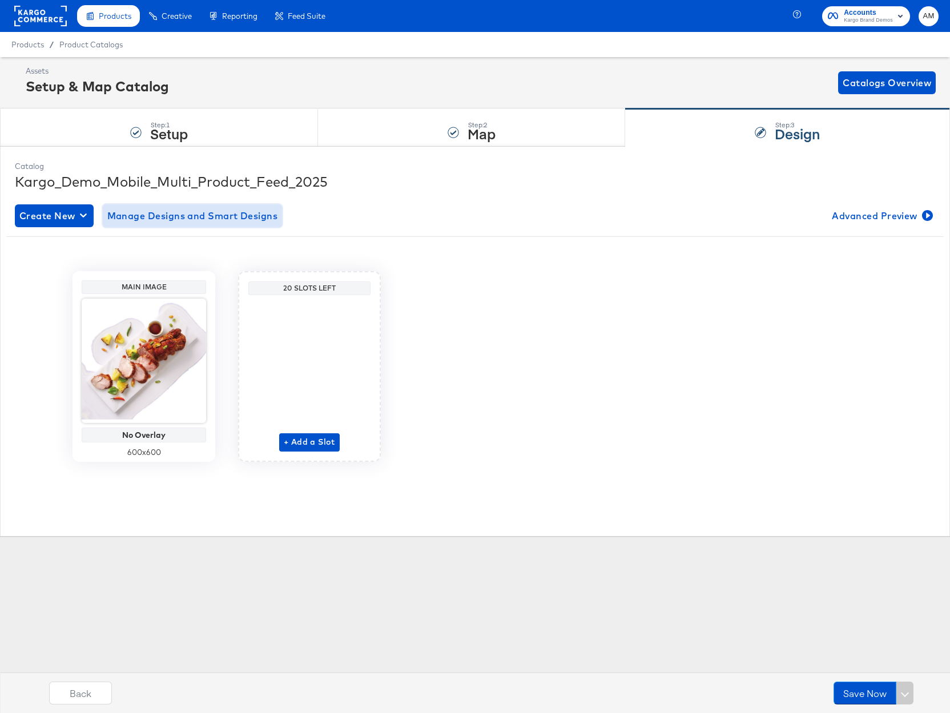
click at [154, 216] on span "Manage Designs and Smart Designs" at bounding box center [192, 216] width 171 height 16
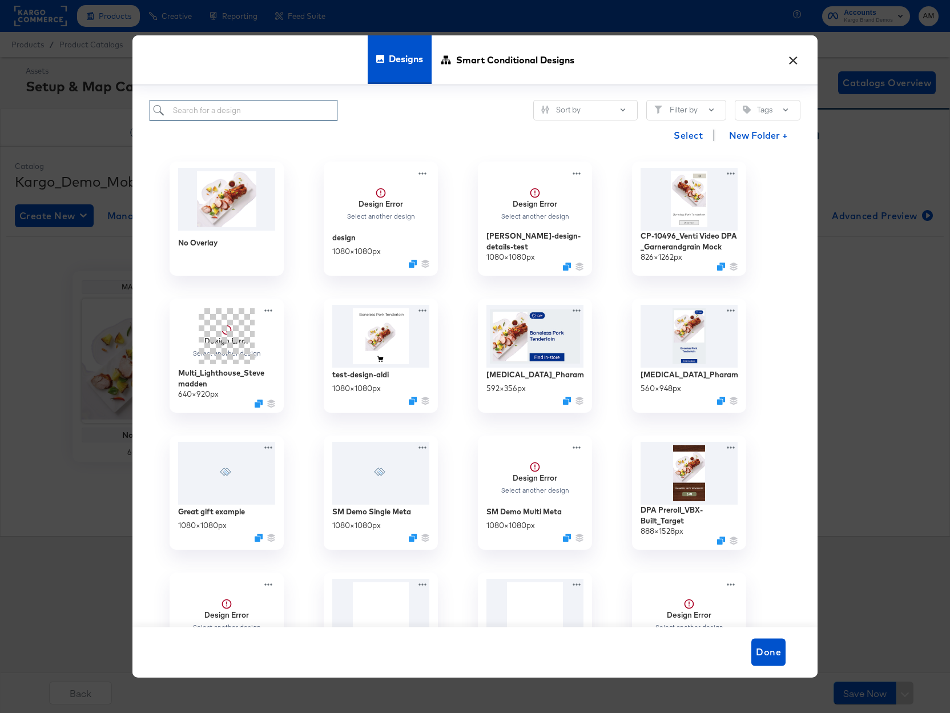
click at [192, 114] on input "search" at bounding box center [244, 110] width 188 height 21
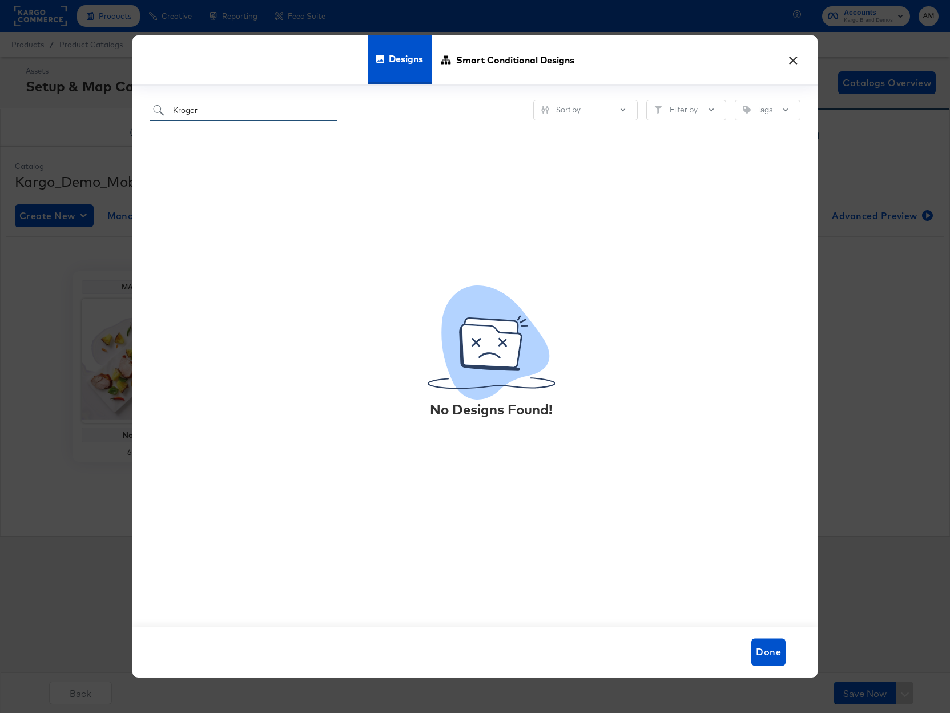
type input "Kroger"
click at [794, 59] on button "×" at bounding box center [792, 57] width 21 height 21
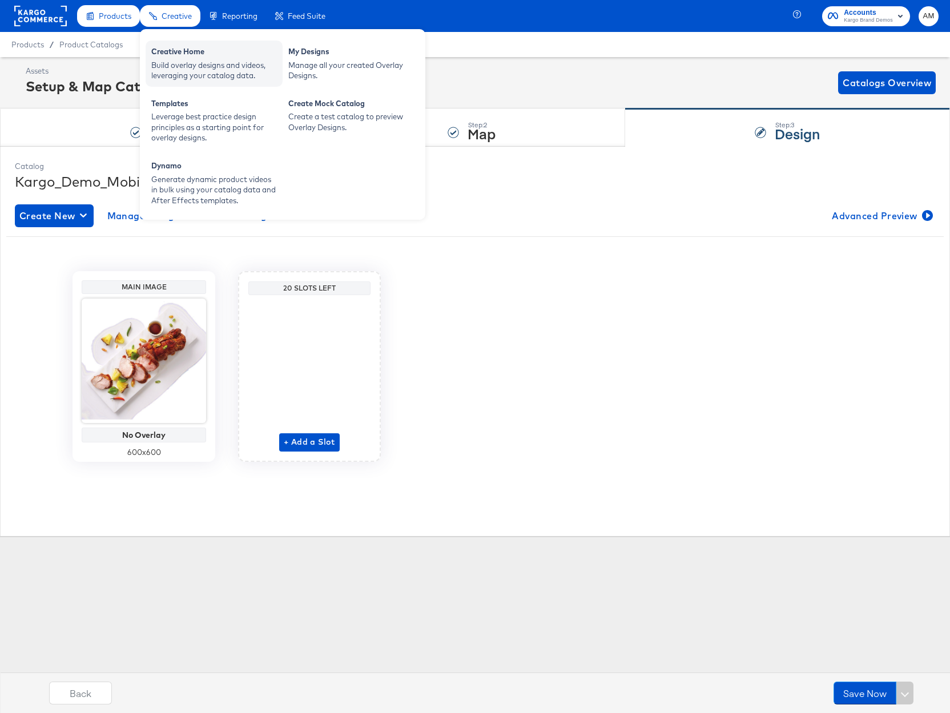
click at [191, 58] on div "Creative Home" at bounding box center [214, 53] width 126 height 14
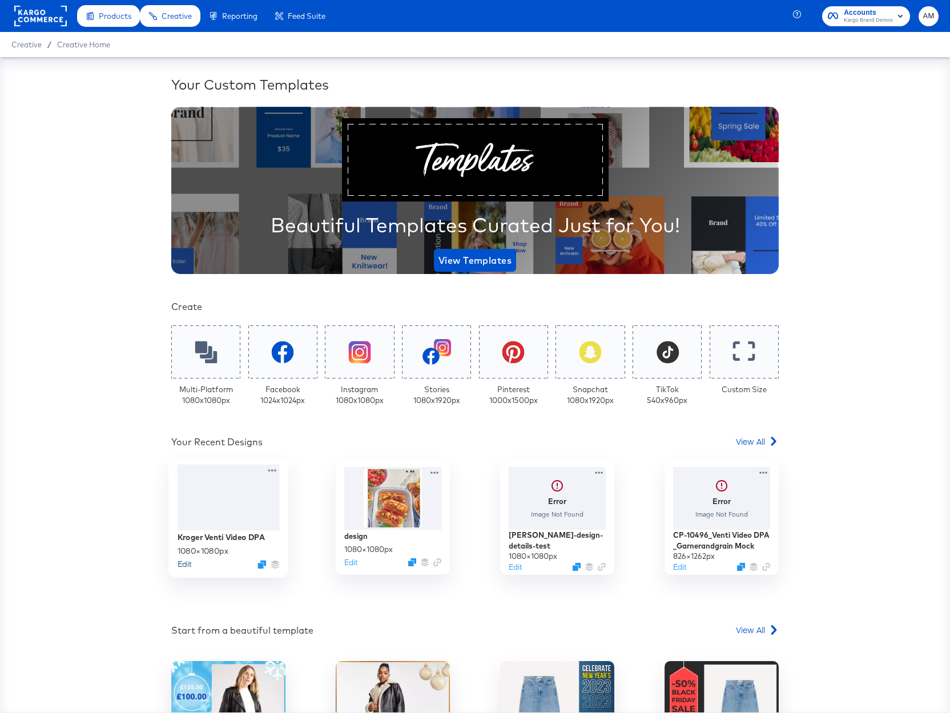
click at [184, 562] on button "Edit" at bounding box center [184, 564] width 14 height 11
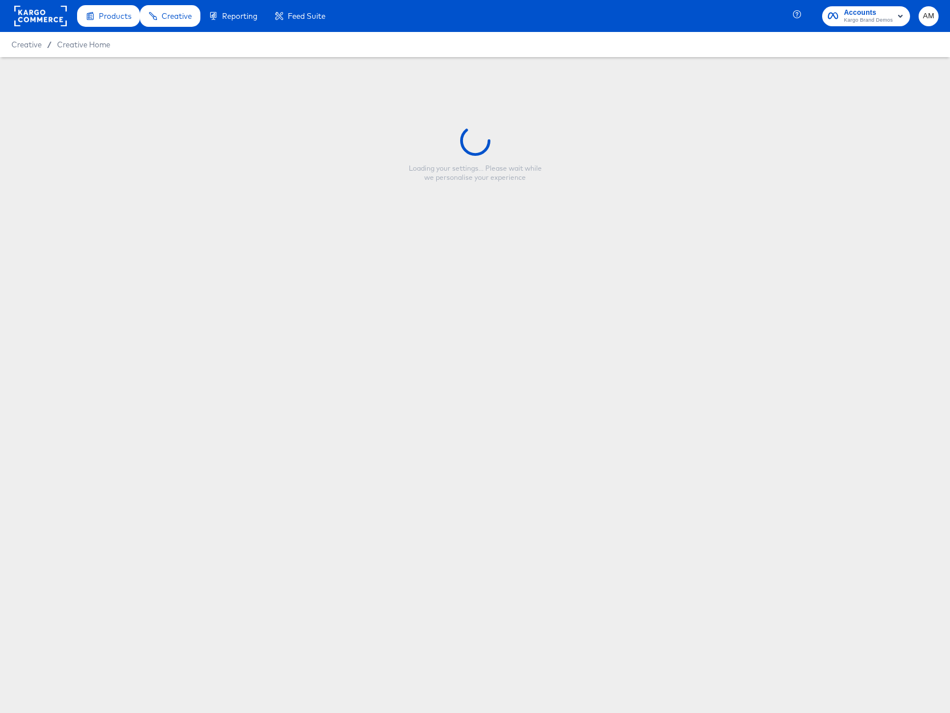
type input "Kroger Venti Video DPA"
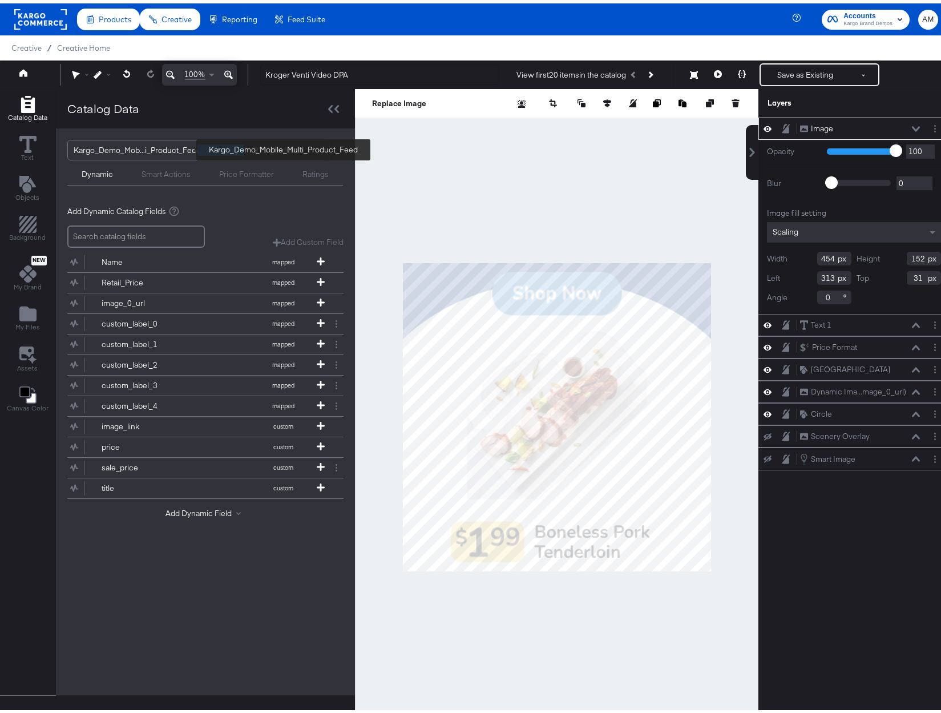
click at [160, 148] on div "Kargo_Demo_Mob...i_Product_Feed" at bounding box center [137, 146] width 127 height 19
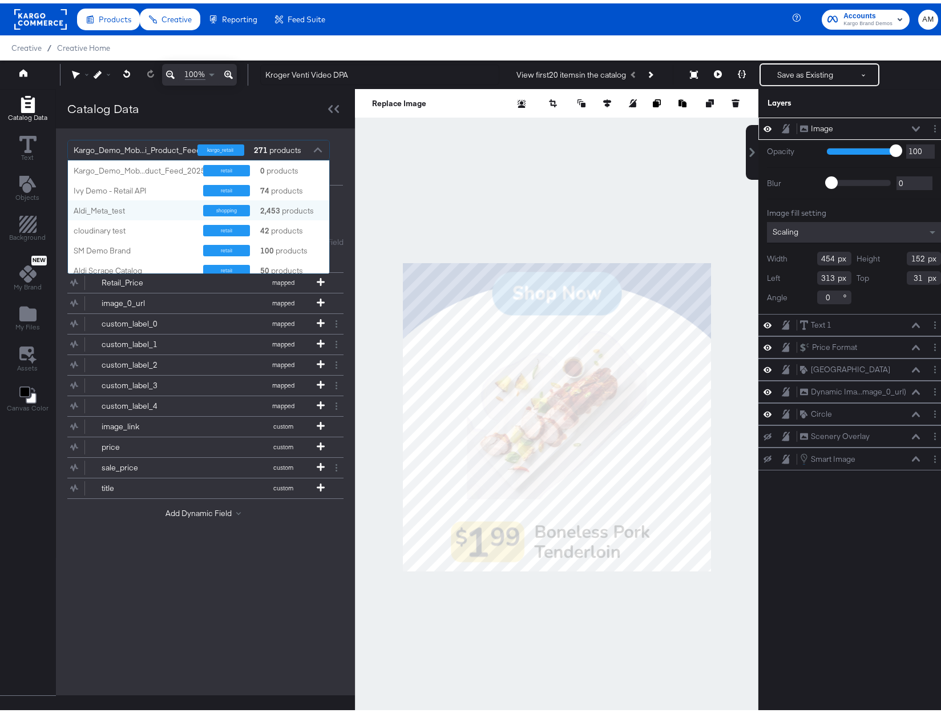
click at [345, 196] on div "Add Dynamic Catalog Fields Add Custom Field Create a custom field based on an e…" at bounding box center [205, 366] width 299 height 347
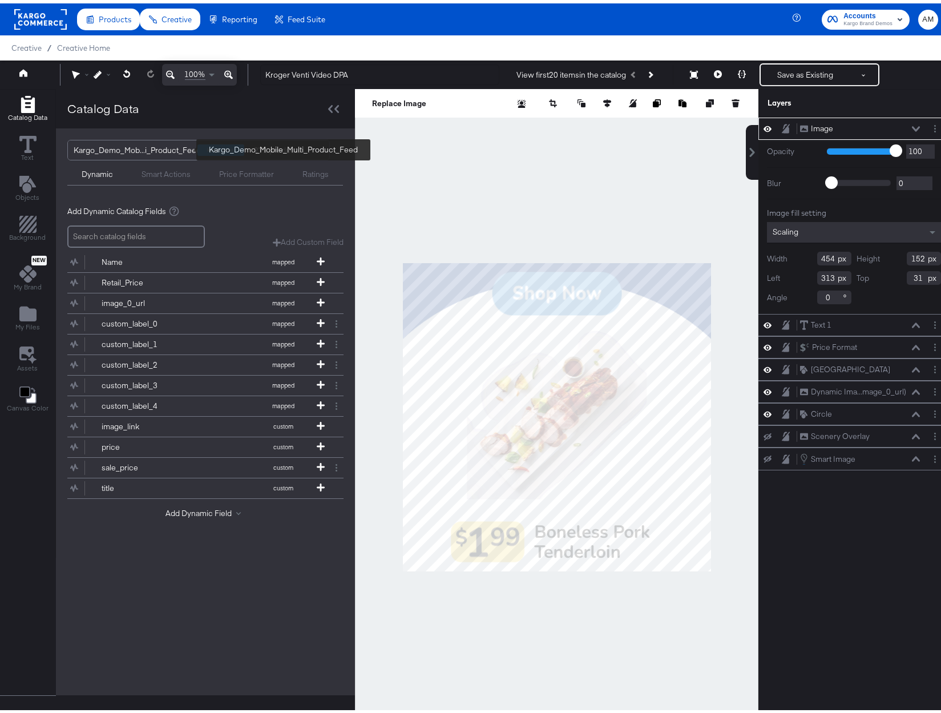
click at [155, 152] on div "Kargo_Demo_Mob...i_Product_Feed" at bounding box center [137, 146] width 127 height 19
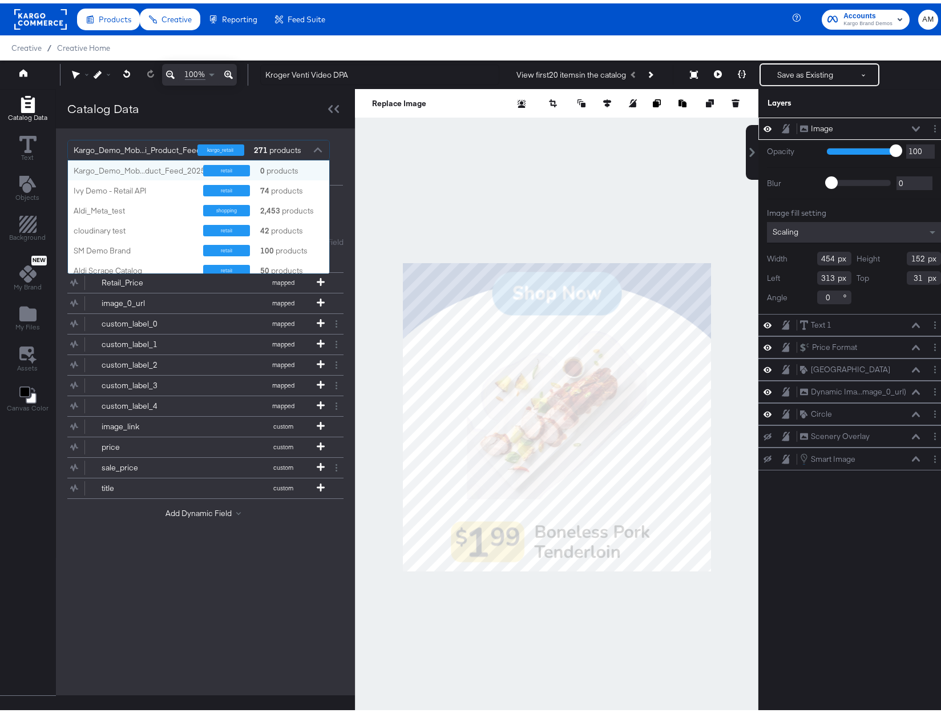
scroll to position [104, 253]
click at [189, 106] on div "Catalog Data" at bounding box center [205, 105] width 299 height 39
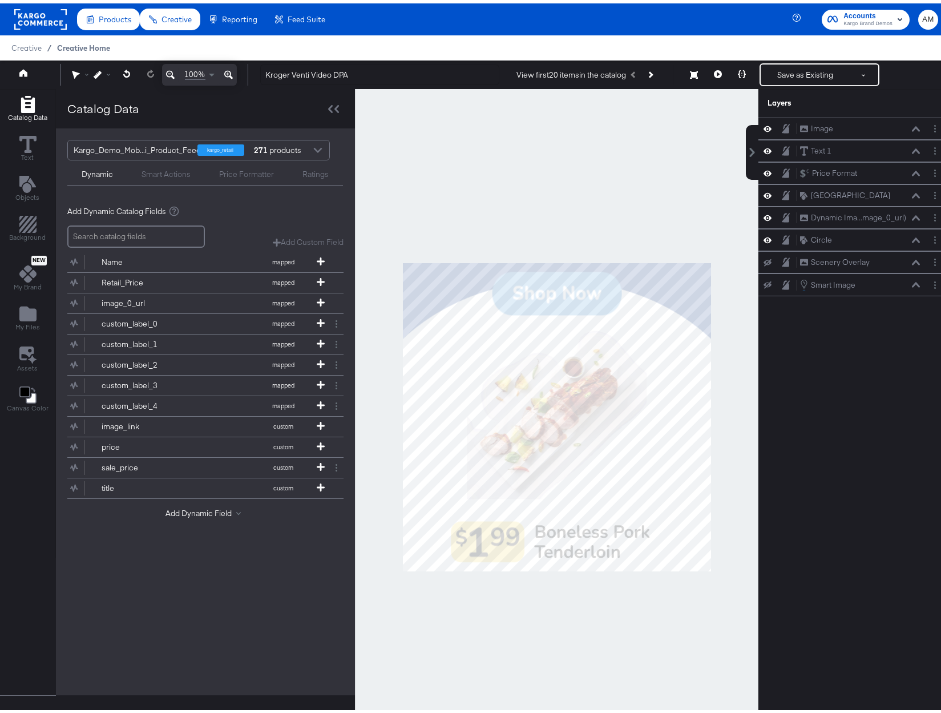
click at [86, 49] on span "Creative Home" at bounding box center [83, 44] width 53 height 9
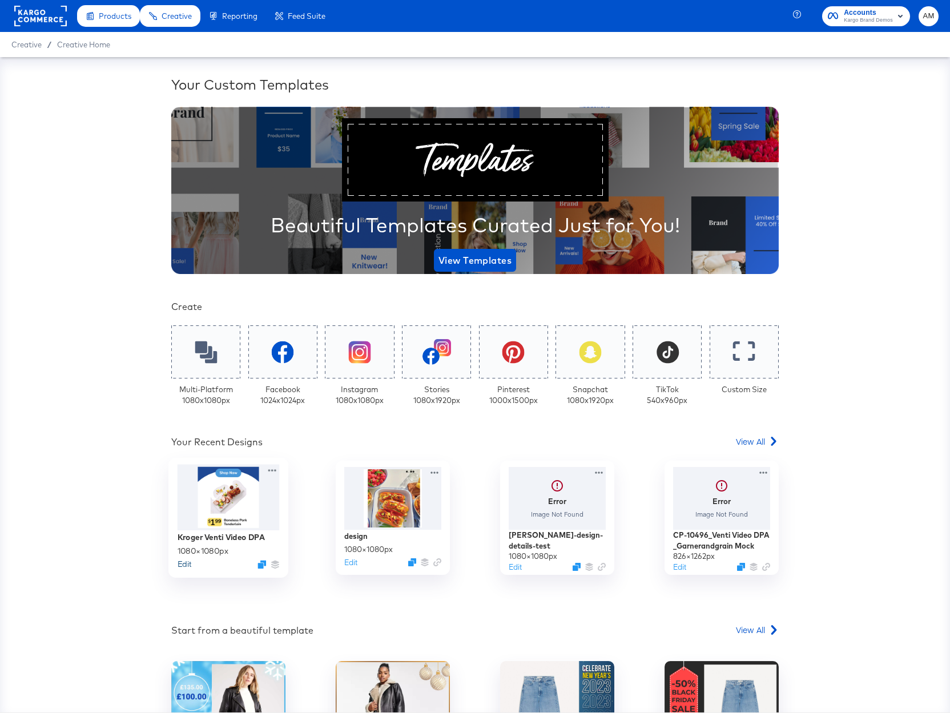
click at [177, 568] on button "Edit" at bounding box center [184, 564] width 14 height 11
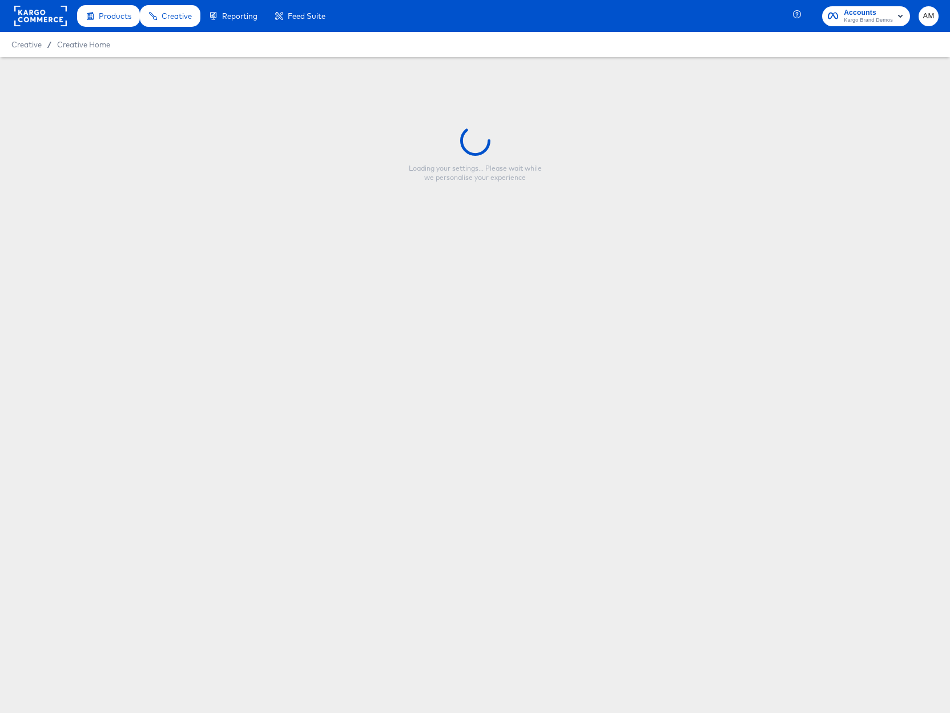
type input "Kroger Venti Video DPA"
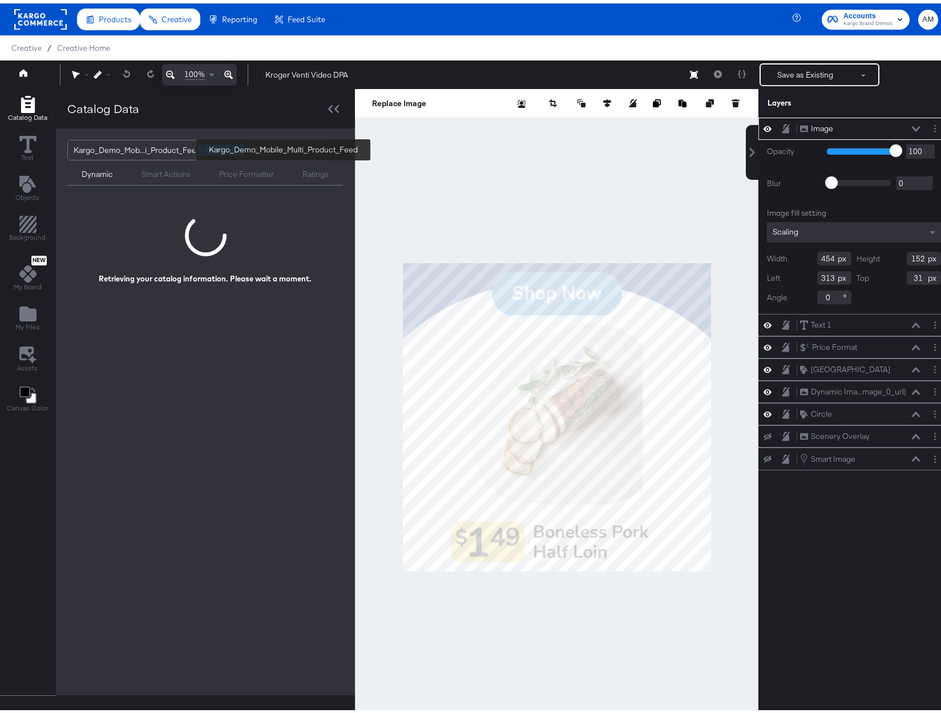
click at [170, 148] on div "Kargo_Demo_Mob...i_Product_Feed" at bounding box center [137, 146] width 127 height 19
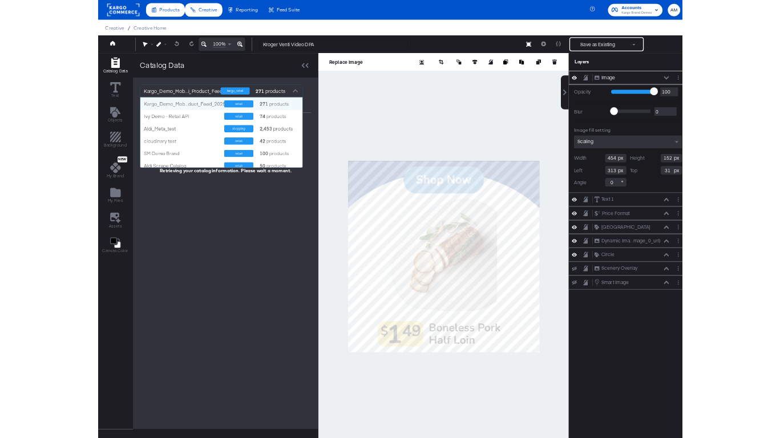
scroll to position [104, 253]
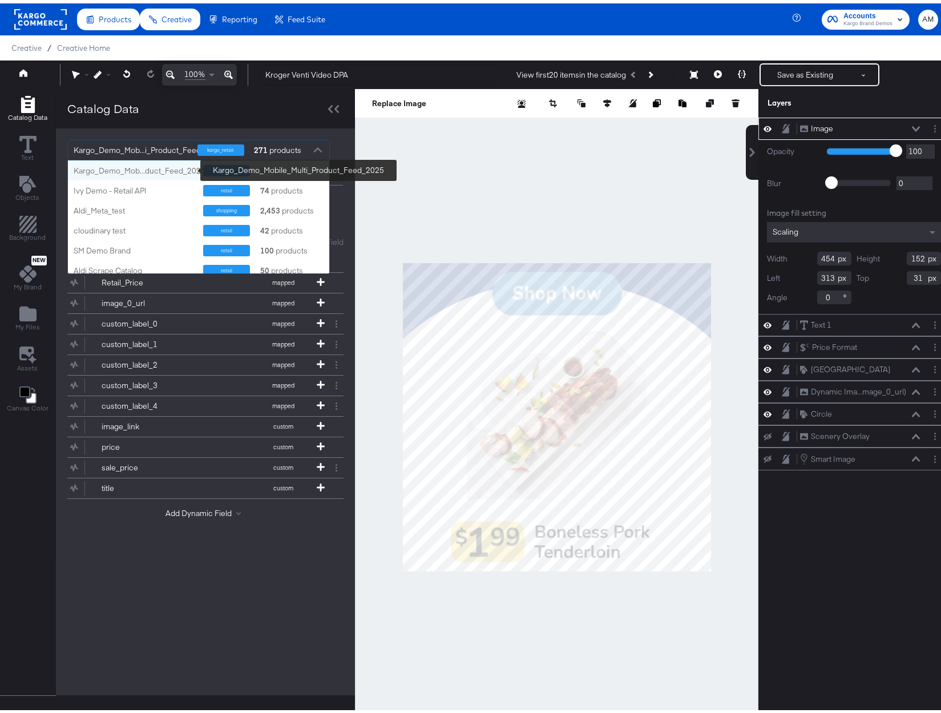
click at [162, 169] on div "Kargo_Demo_Mob...duct_Feed_2025" at bounding box center [140, 167] width 132 height 11
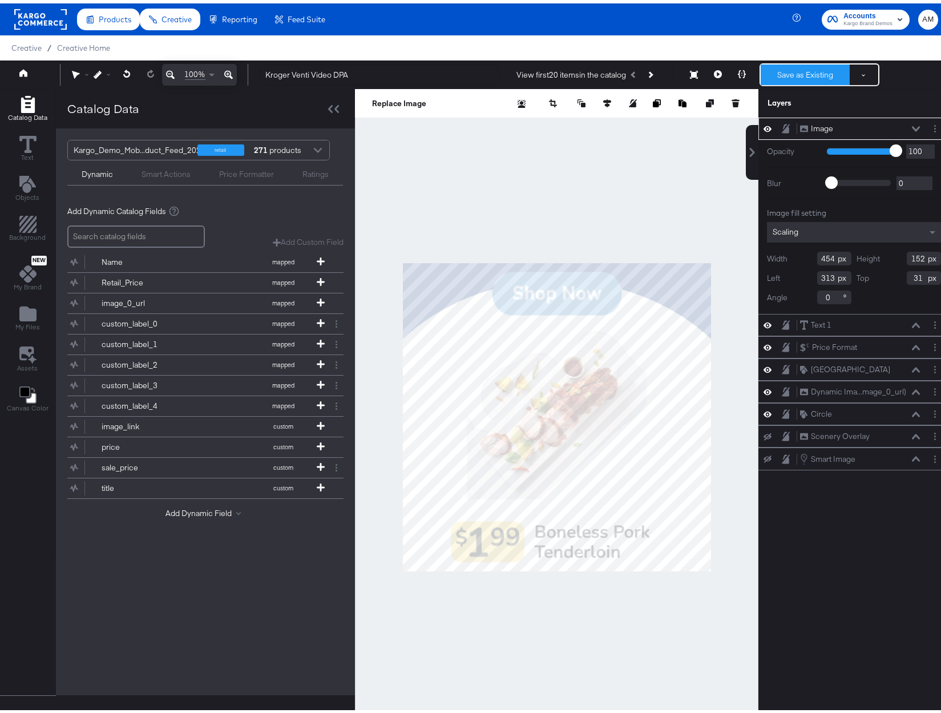
click at [793, 71] on button "Save as Existing" at bounding box center [805, 71] width 89 height 21
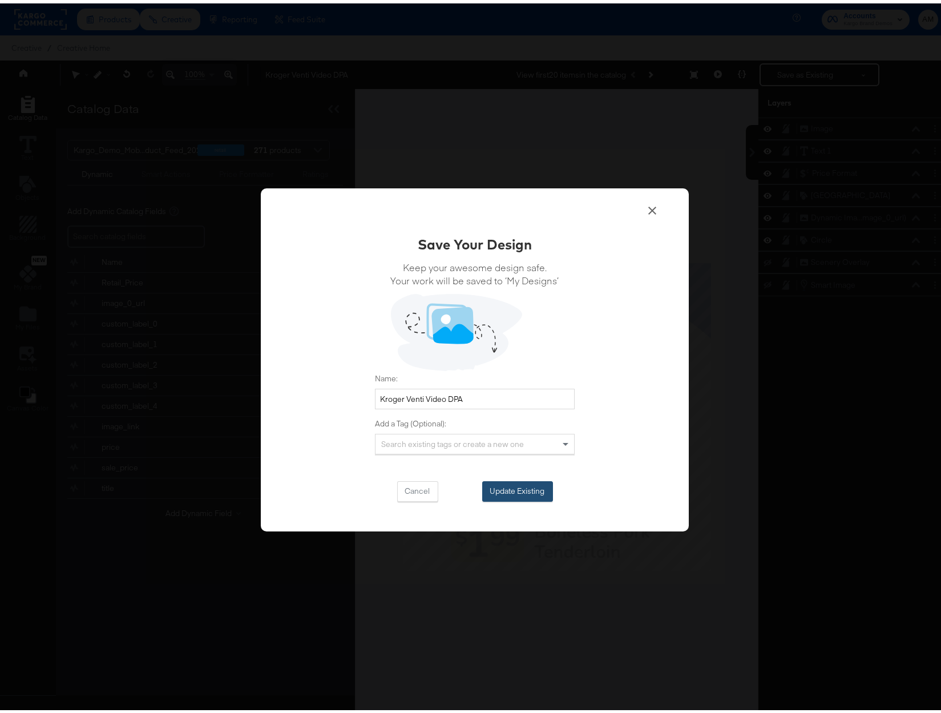
click at [514, 486] on button "Update Existing" at bounding box center [517, 488] width 71 height 21
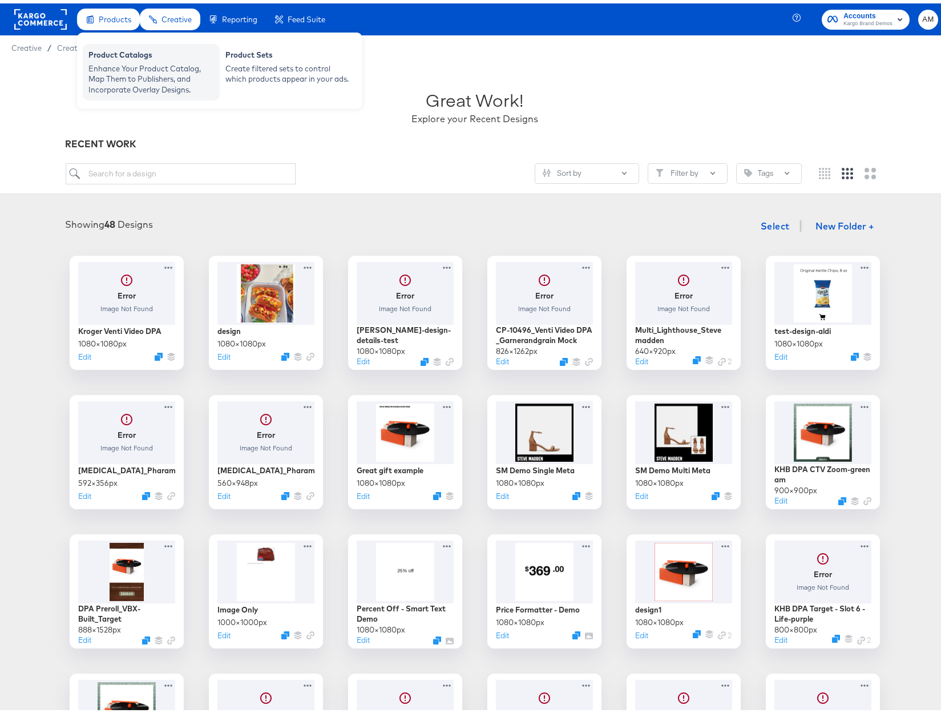
click at [123, 70] on div "Enhance Your Product Catalog, Map Them to Publishers, and Incorporate Overlay D…" at bounding box center [151, 76] width 126 height 32
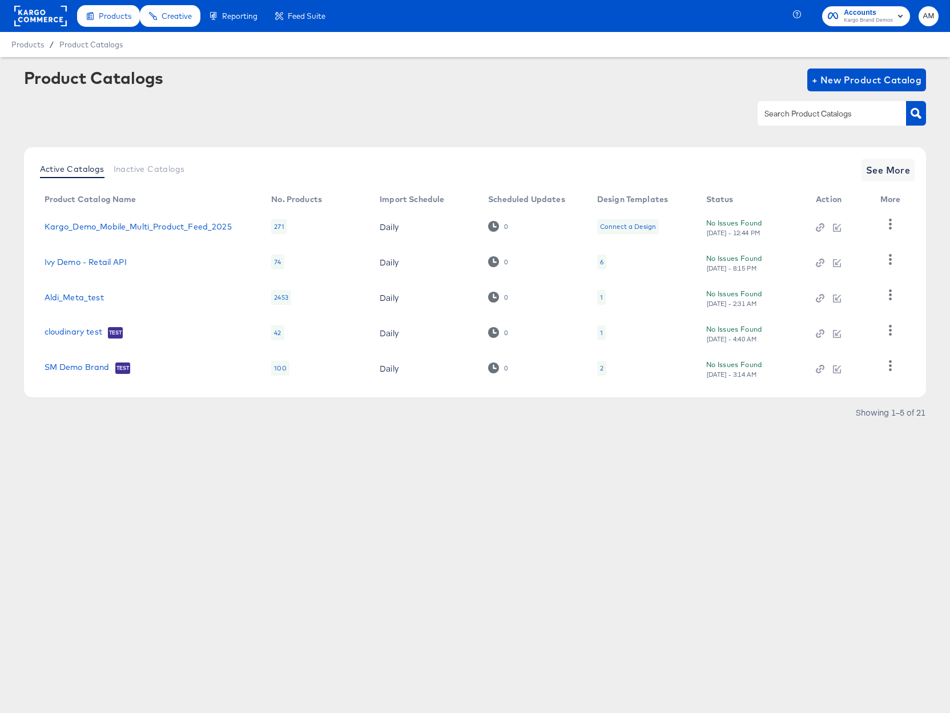
click at [617, 225] on div "Connect a Design" at bounding box center [628, 226] width 56 height 9
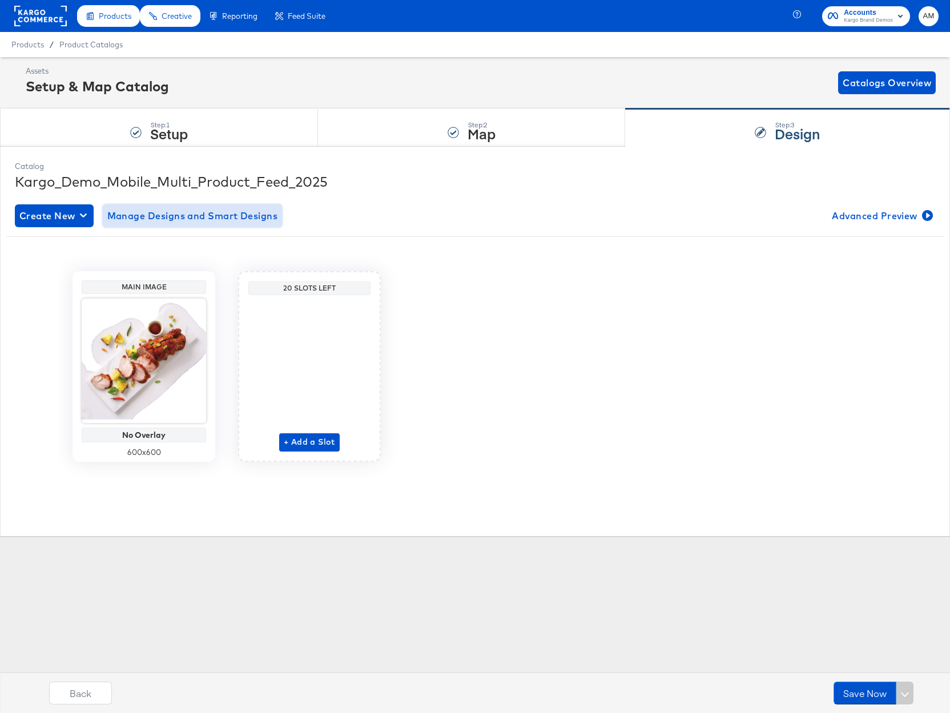
click at [166, 216] on span "Manage Designs and Smart Designs" at bounding box center [192, 216] width 171 height 16
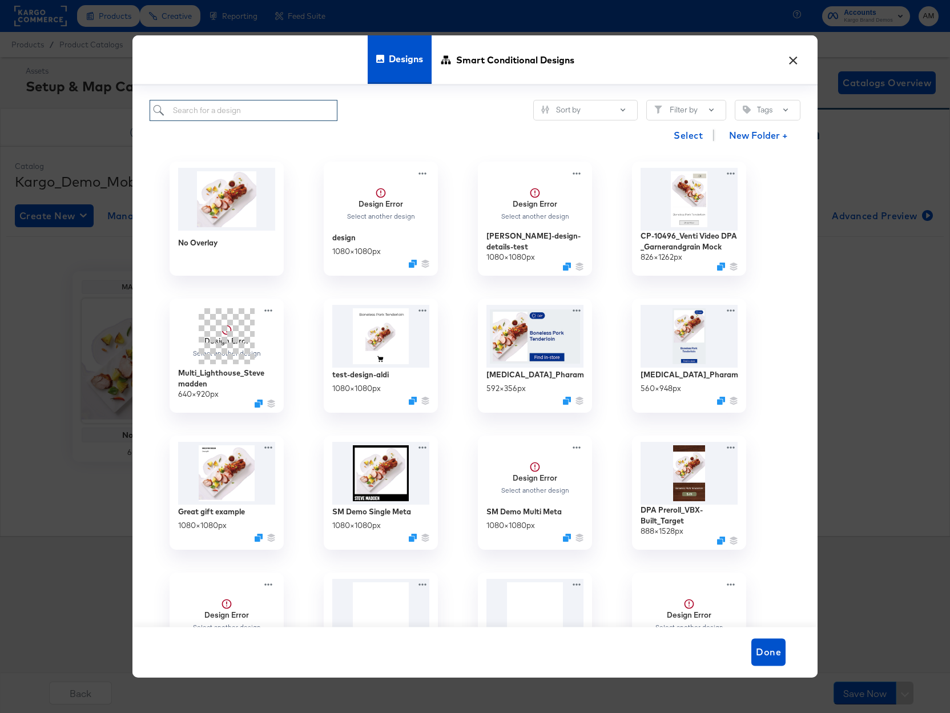
click at [224, 109] on input "search" at bounding box center [244, 110] width 188 height 21
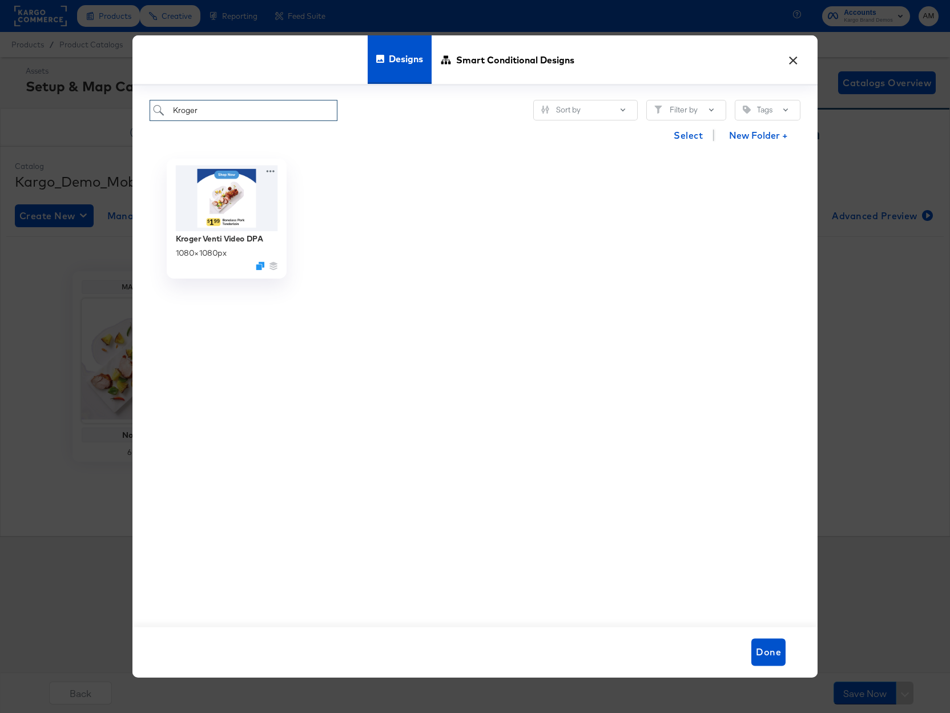
type input "Kroger"
click at [230, 199] on img at bounding box center [227, 198] width 102 height 66
click at [761, 654] on span "Done" at bounding box center [768, 652] width 25 height 16
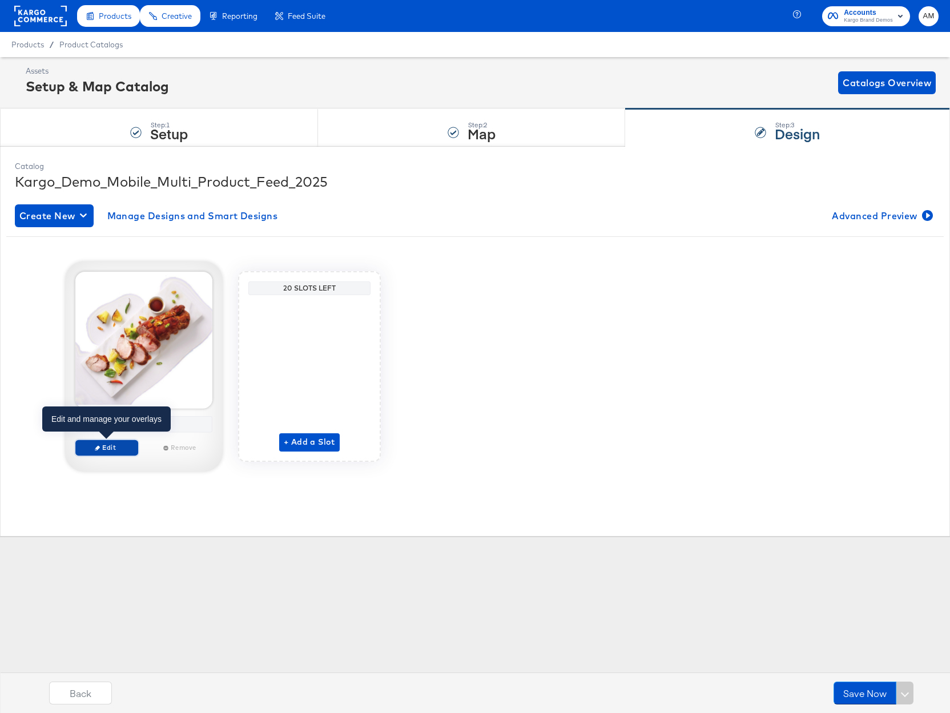
click at [116, 446] on span "Edit" at bounding box center [106, 447] width 53 height 9
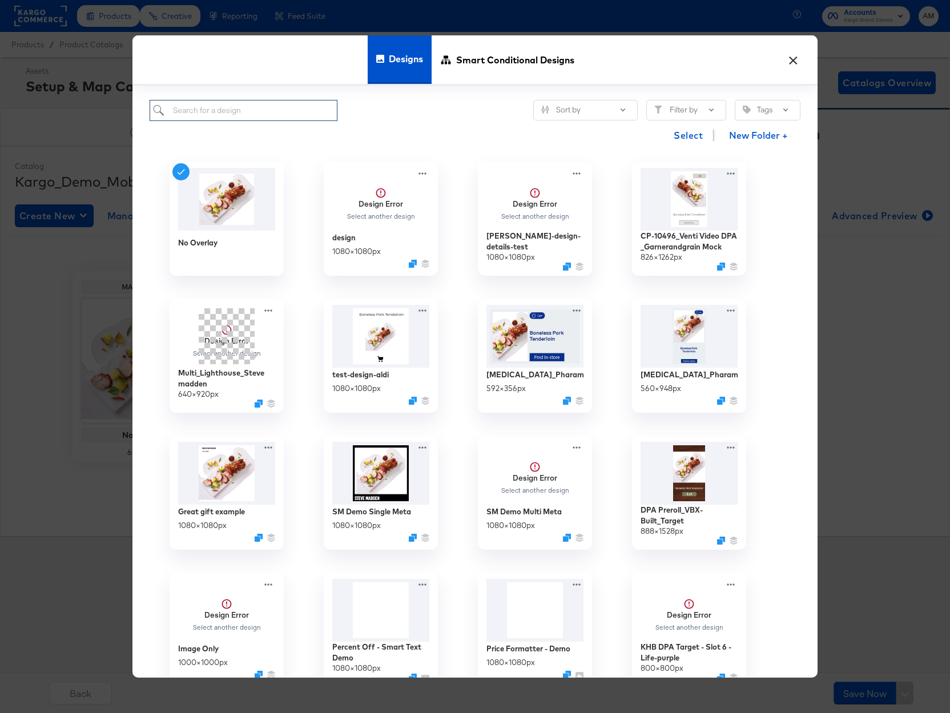
click at [230, 110] on input "search" at bounding box center [244, 110] width 188 height 21
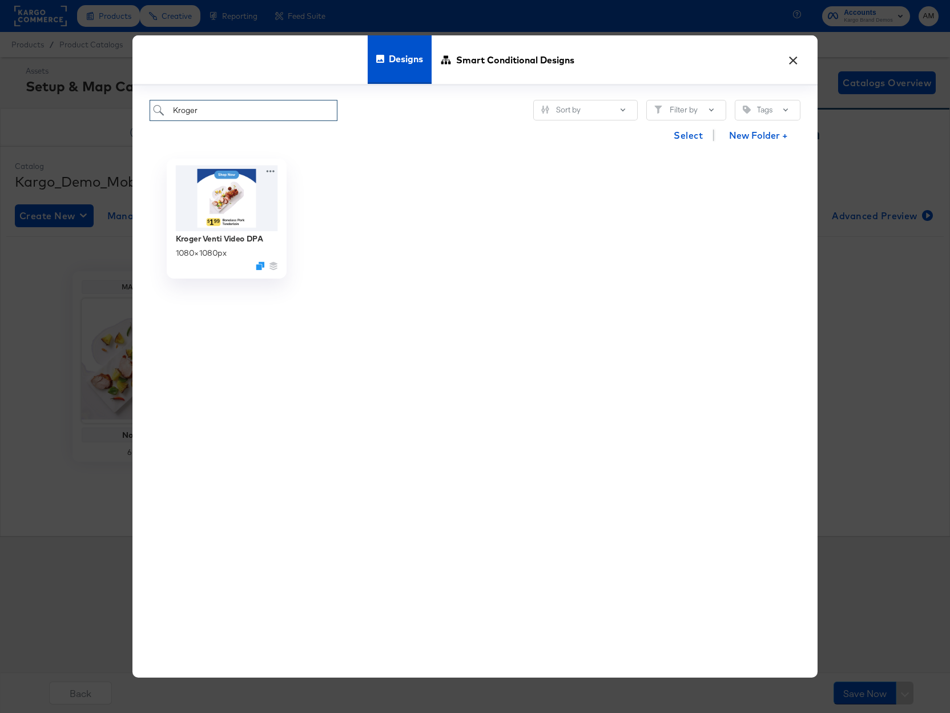
type input "Kroger"
click at [225, 190] on img at bounding box center [227, 198] width 102 height 66
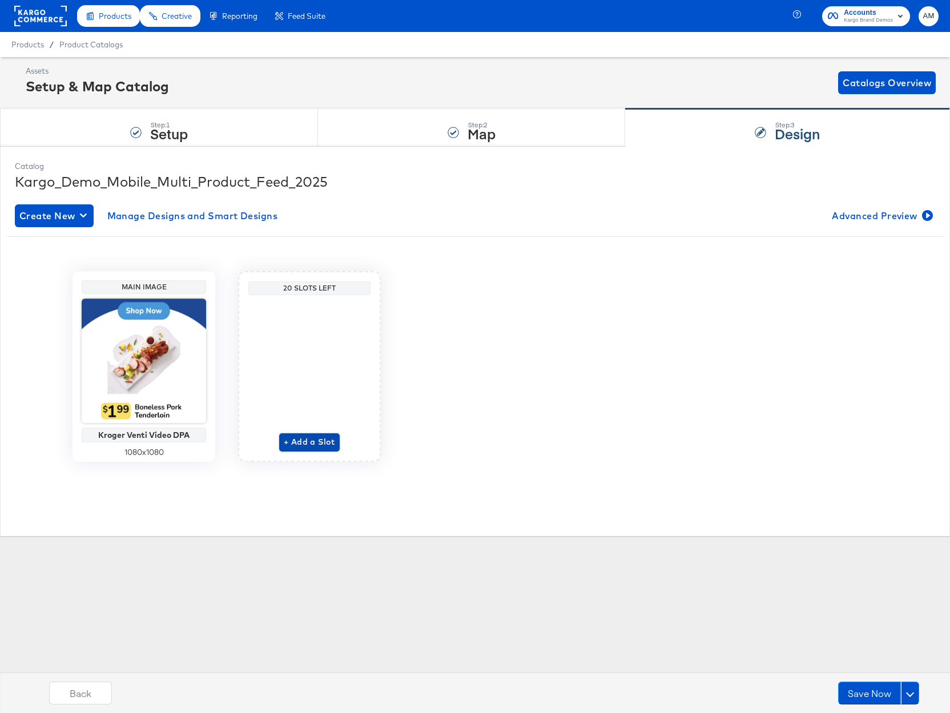
click at [310, 443] on span "+ Add a Slot" at bounding box center [309, 442] width 51 height 14
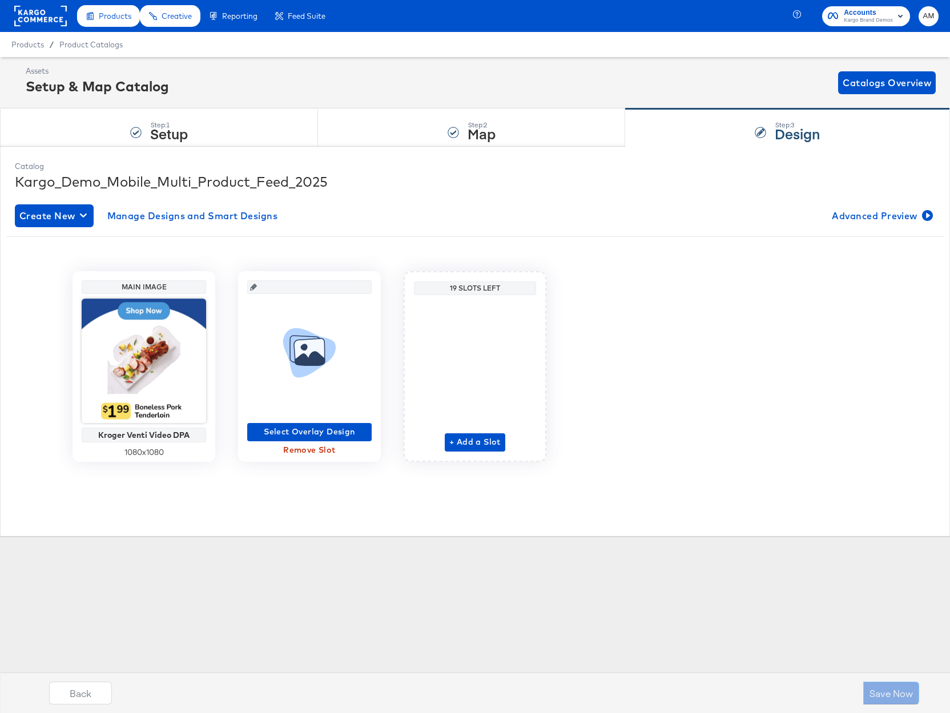
click at [267, 288] on input "text" at bounding box center [313, 282] width 112 height 31
drag, startPoint x: 205, startPoint y: 257, endPoint x: 181, endPoint y: 218, distance: 46.4
click at [204, 255] on div "Main Image Kroger Venti Video DPA 1080 x 1080 Select Overlay Design Remove Slot…" at bounding box center [475, 361] width 920 height 233
click at [289, 432] on span "Select Overlay Design" at bounding box center [309, 432] width 115 height 14
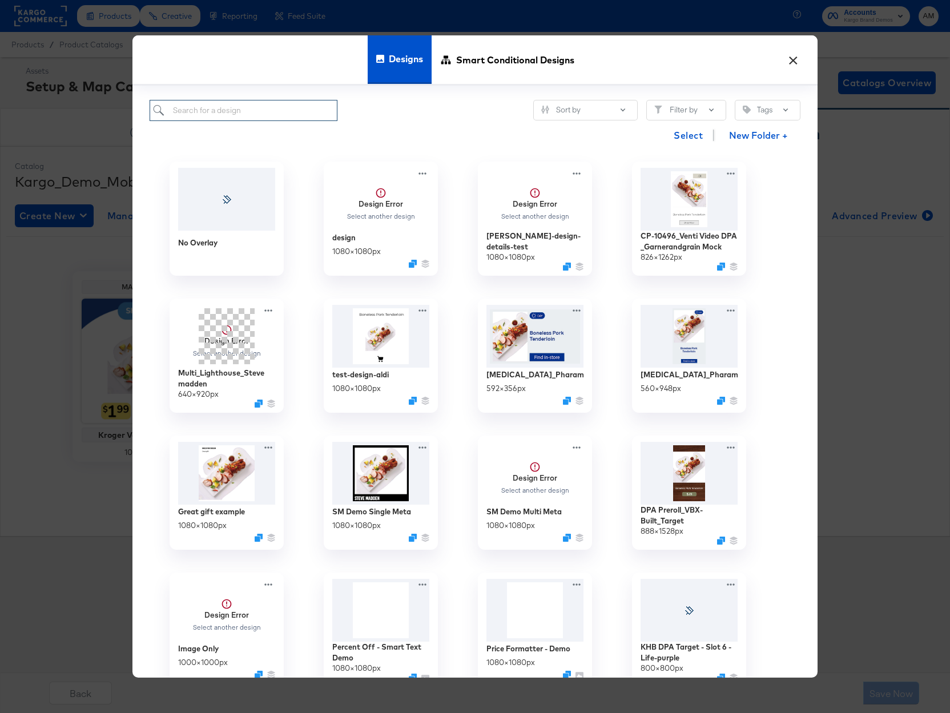
click at [225, 107] on input "search" at bounding box center [244, 110] width 188 height 21
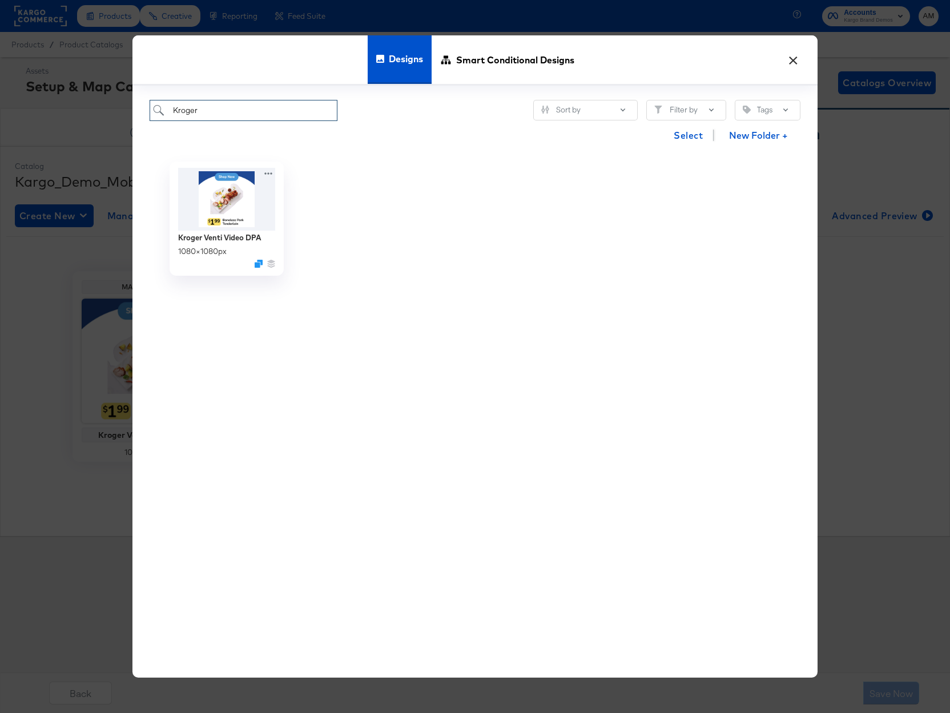
type input "Kroger"
click at [792, 58] on button "×" at bounding box center [792, 57] width 21 height 21
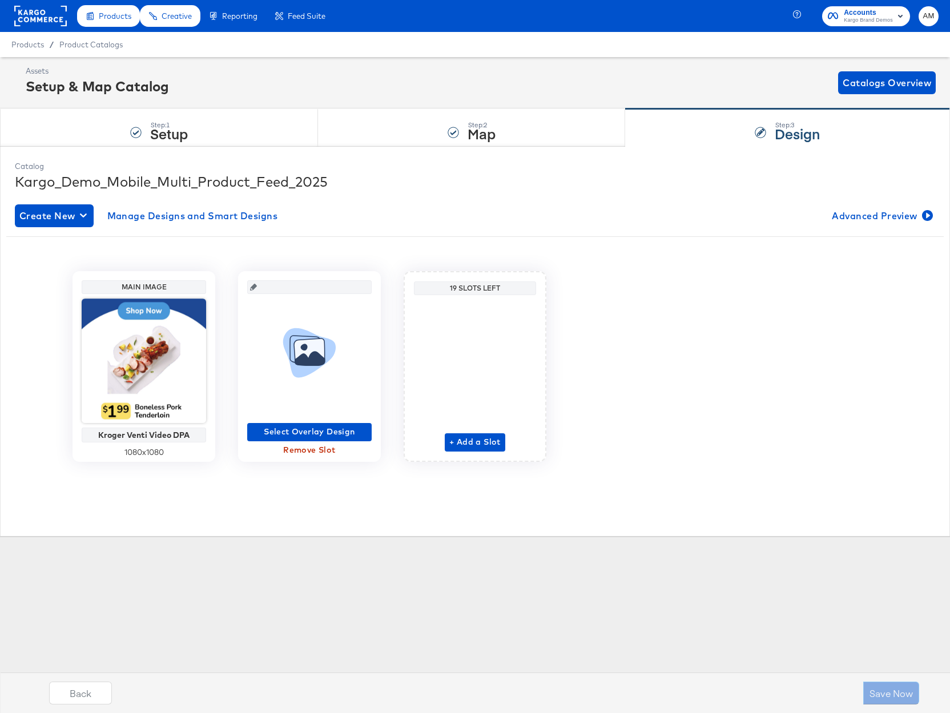
click at [397, 521] on div "Catalog Kargo_Demo_Mobile_Multi_Product_Feed_2025 Create New Manage Designs and…" at bounding box center [474, 341] width 931 height 372
click at [317, 453] on span "Remove Slot" at bounding box center [309, 450] width 115 height 14
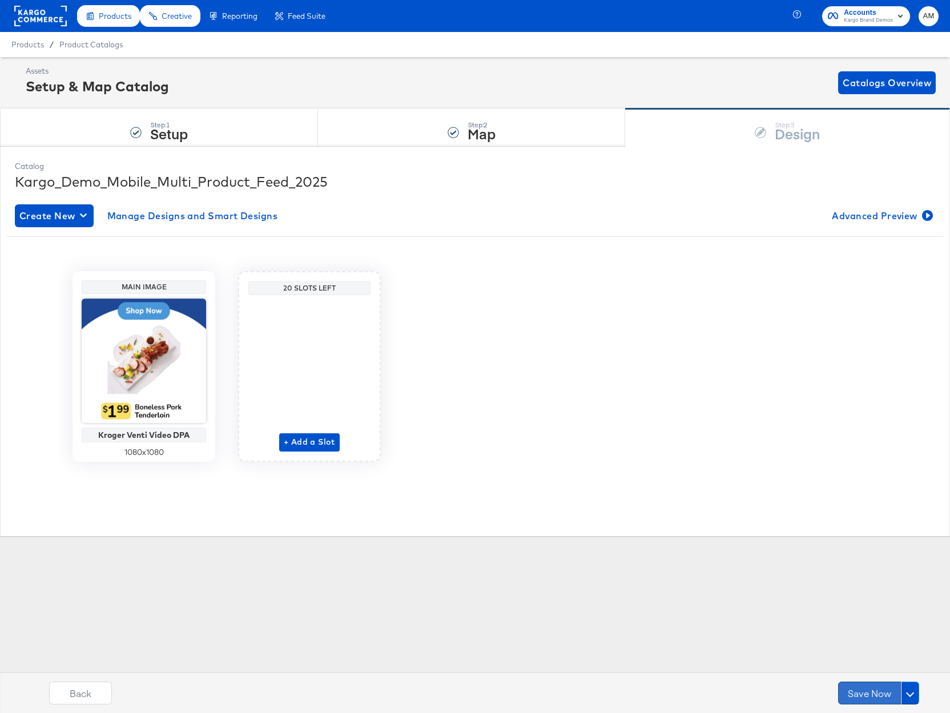
click at [858, 699] on button "Save Now" at bounding box center [869, 692] width 63 height 23
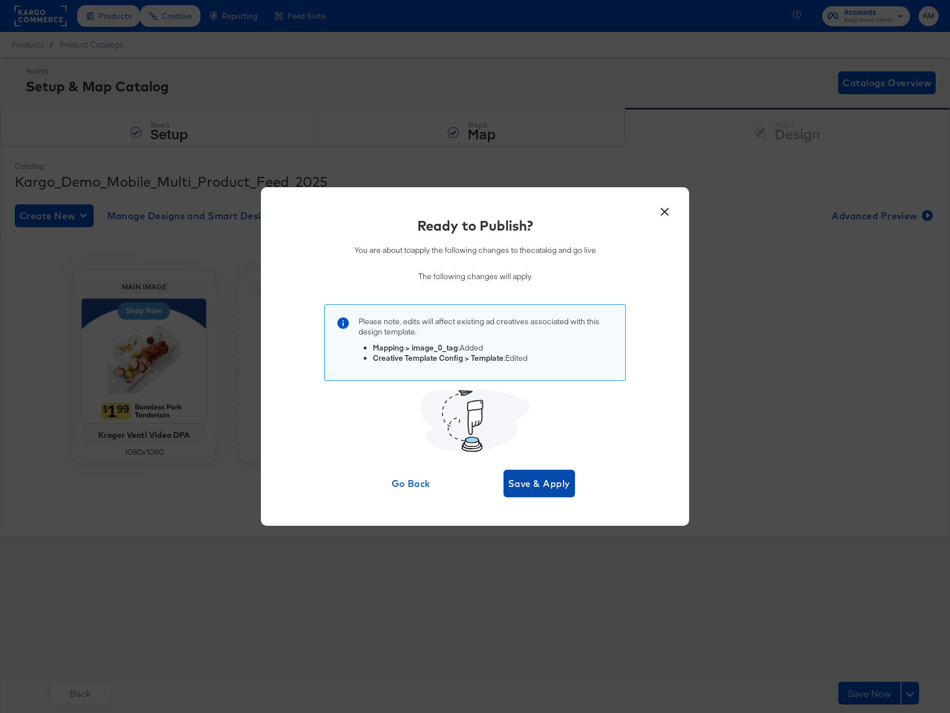
click at [521, 478] on span "Save & Apply" at bounding box center [539, 483] width 62 height 16
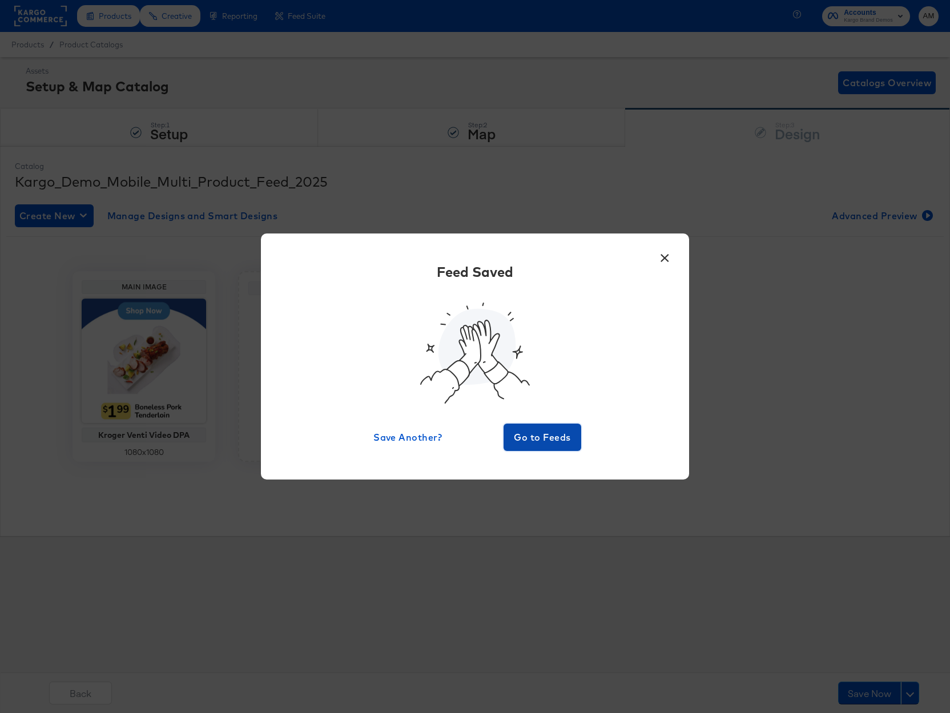
click at [526, 435] on span "Go to Feeds" at bounding box center [542, 437] width 68 height 16
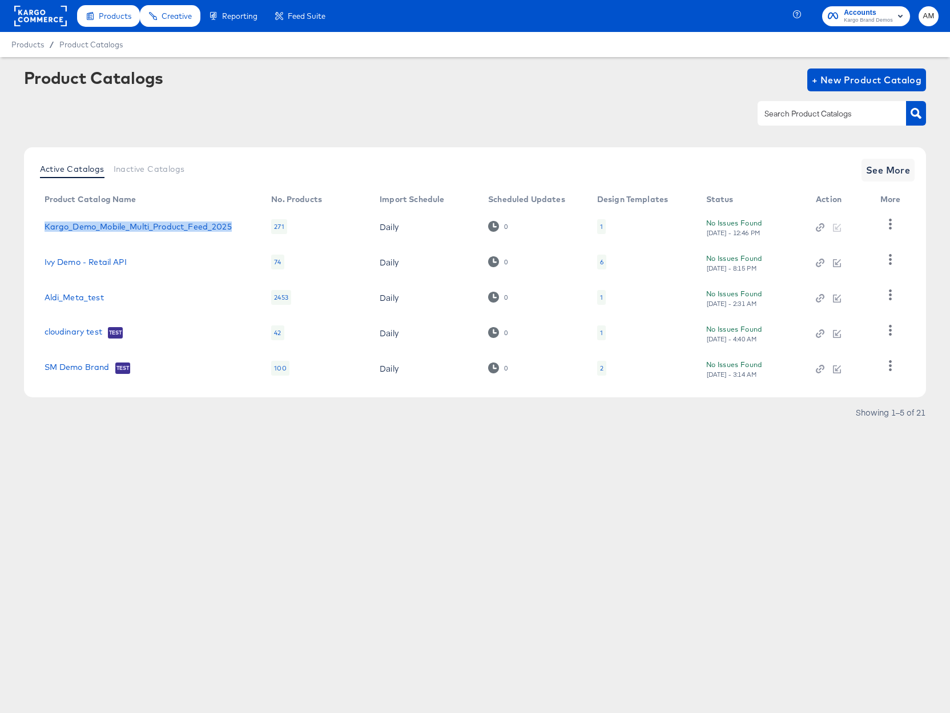
click at [237, 225] on div "Kargo_Demo_Mobile_Multi_Product_Feed_2025" at bounding box center [147, 226] width 204 height 9
drag, startPoint x: 232, startPoint y: 228, endPoint x: 44, endPoint y: 225, distance: 187.8
click at [45, 225] on div "Kargo_Demo_Mobile_Multi_Product_Feed_2025" at bounding box center [147, 226] width 204 height 9
copy link "Kargo_Demo_Mobile_Multi_Product_Feed_2025"
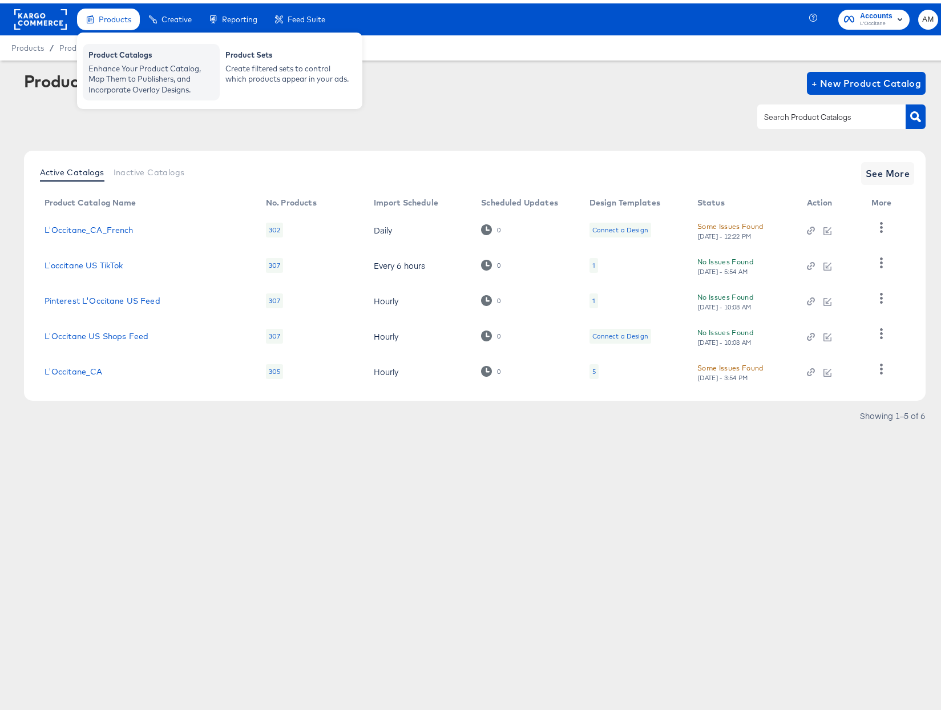
click at [129, 64] on div "Enhance Your Product Catalog, Map Them to Publishers, and Incorporate Overlay D…" at bounding box center [151, 76] width 126 height 32
